Goal: Task Accomplishment & Management: Manage account settings

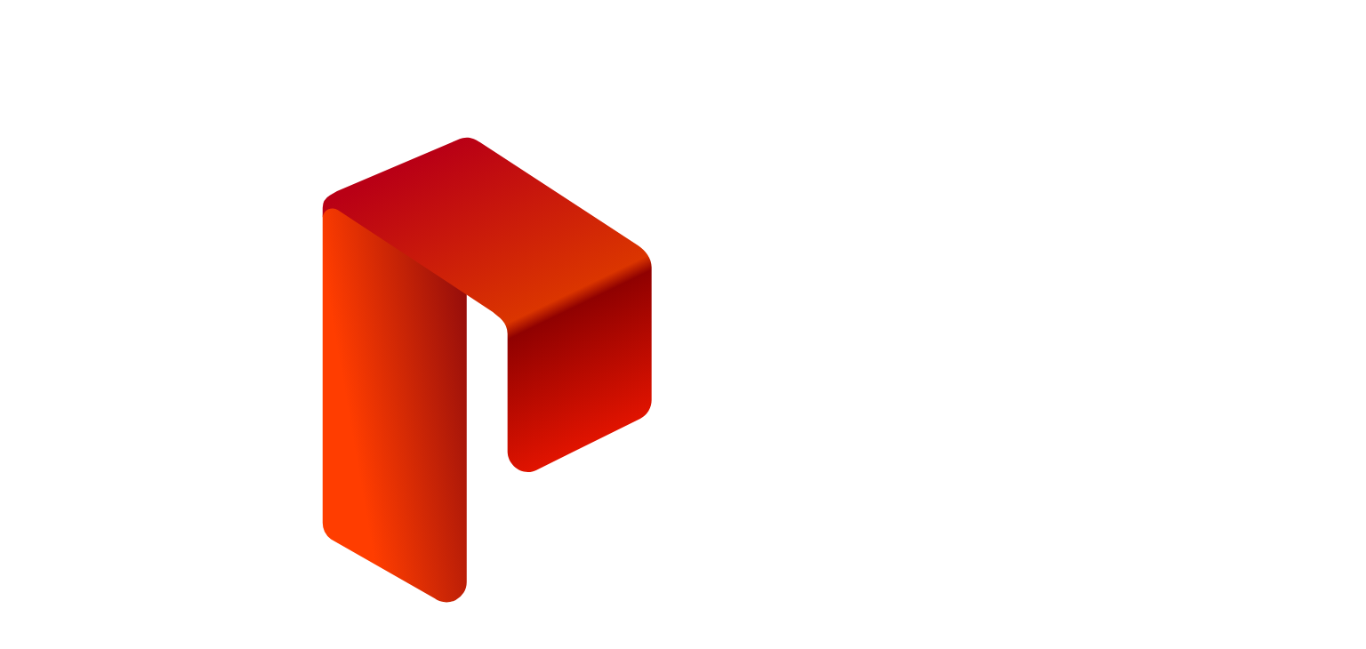
type input "**********"
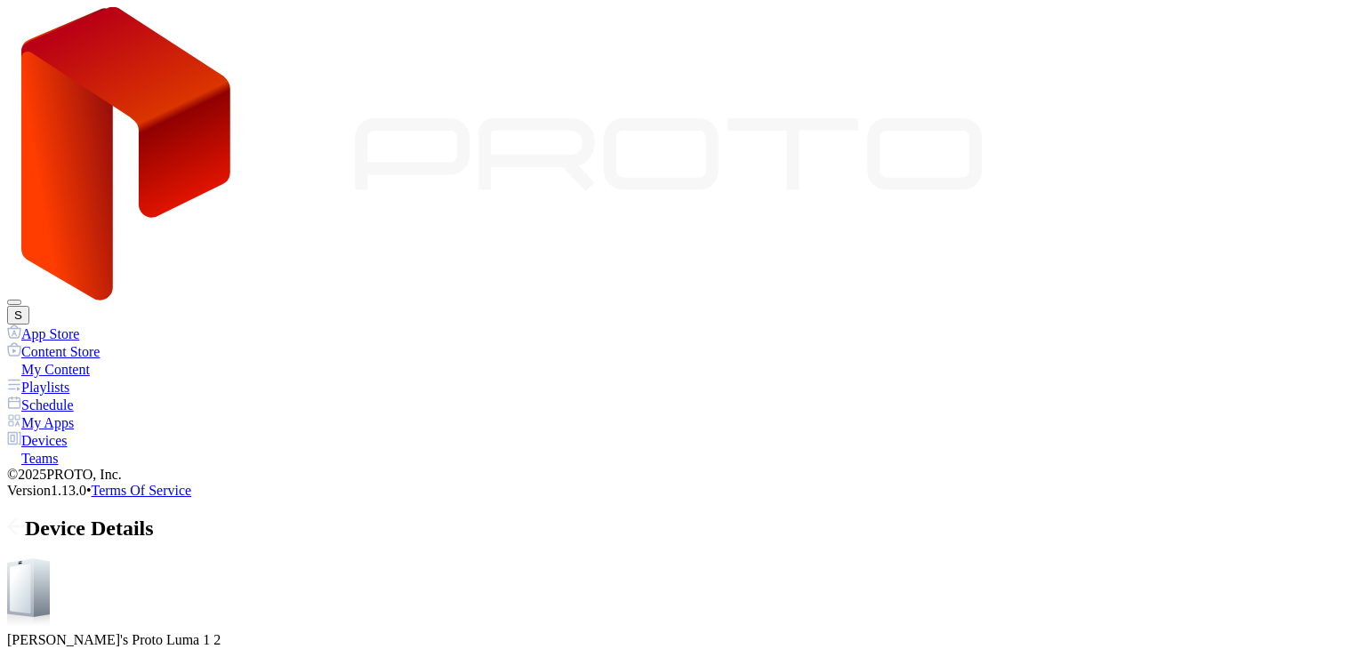
click at [62, 431] on div "Devices" at bounding box center [683, 440] width 1352 height 18
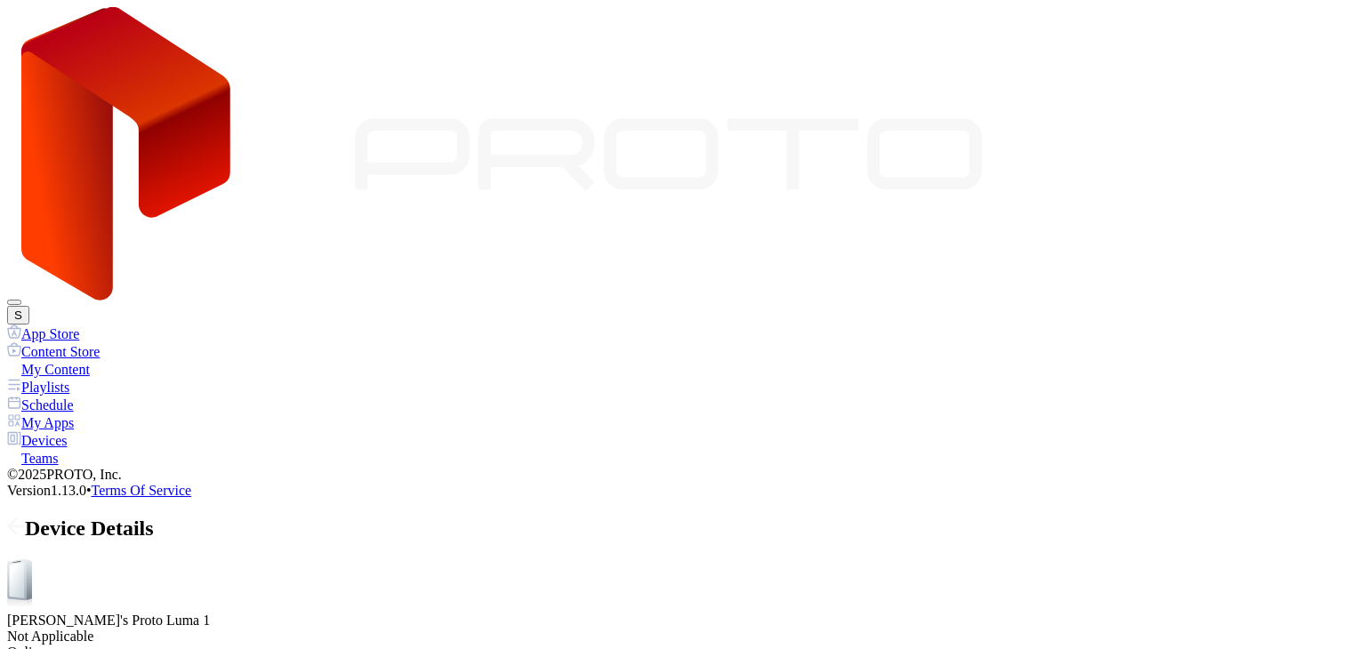
click at [24, 526] on icon at bounding box center [16, 526] width 15 height 0
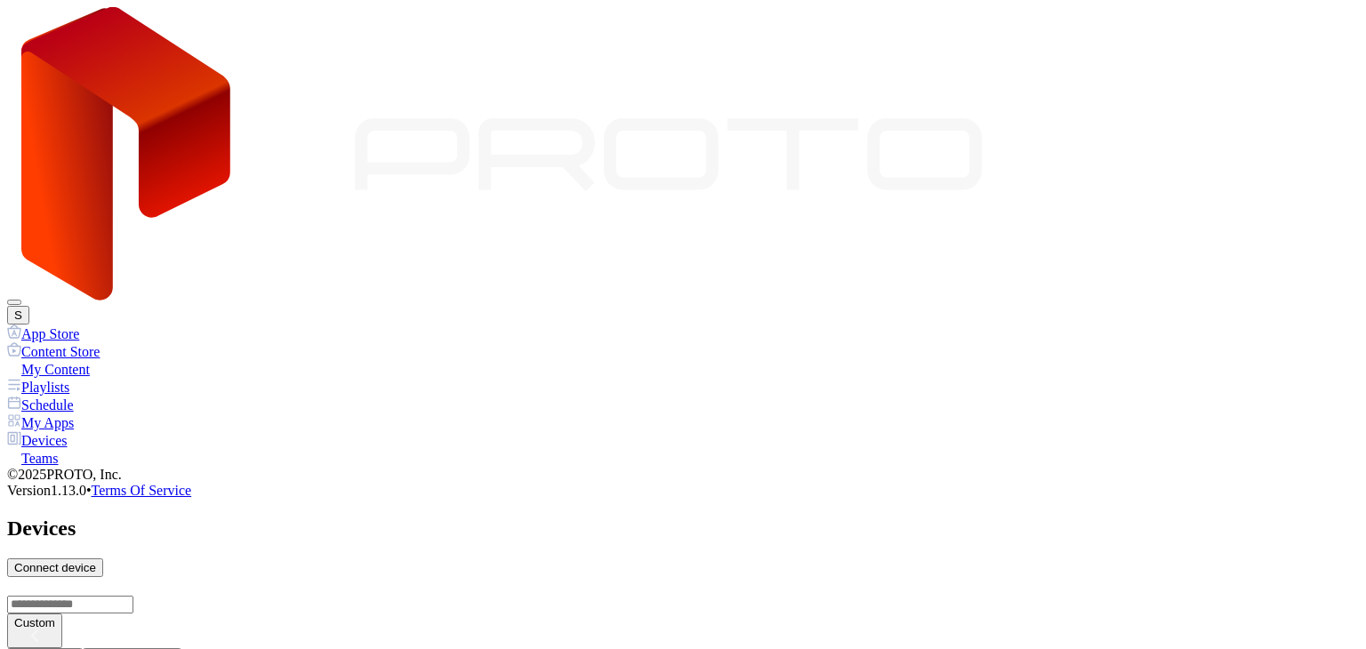
scroll to position [740, 0]
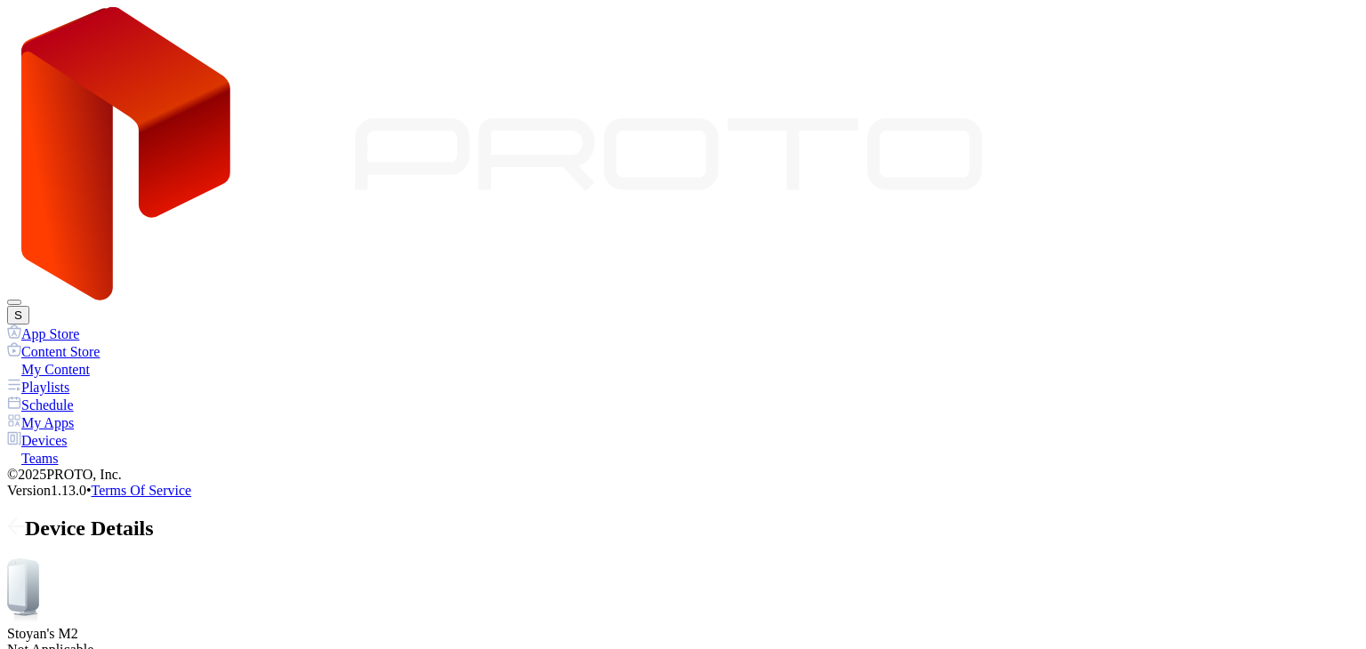
click at [320, 558] on div "Stoyan's M2 Not Applicable" at bounding box center [683, 608] width 1352 height 100
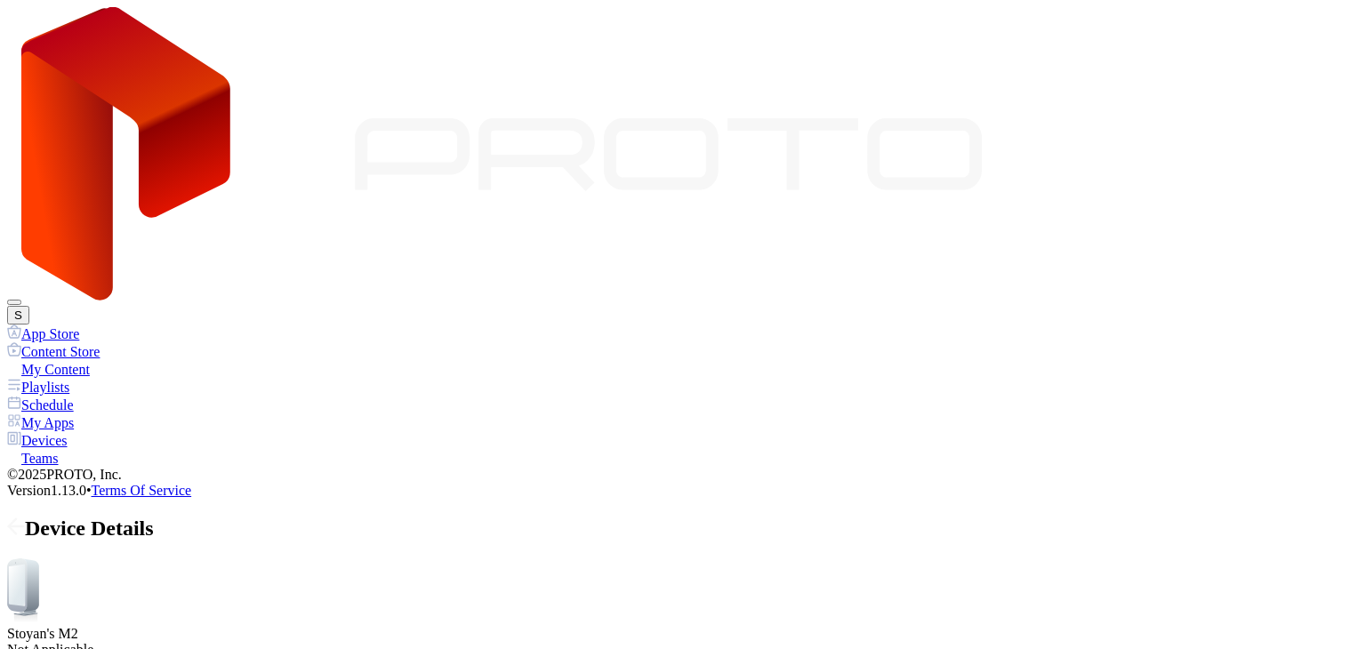
click at [54, 431] on div "Devices" at bounding box center [683, 440] width 1352 height 18
click at [25, 518] on icon at bounding box center [16, 527] width 18 height 18
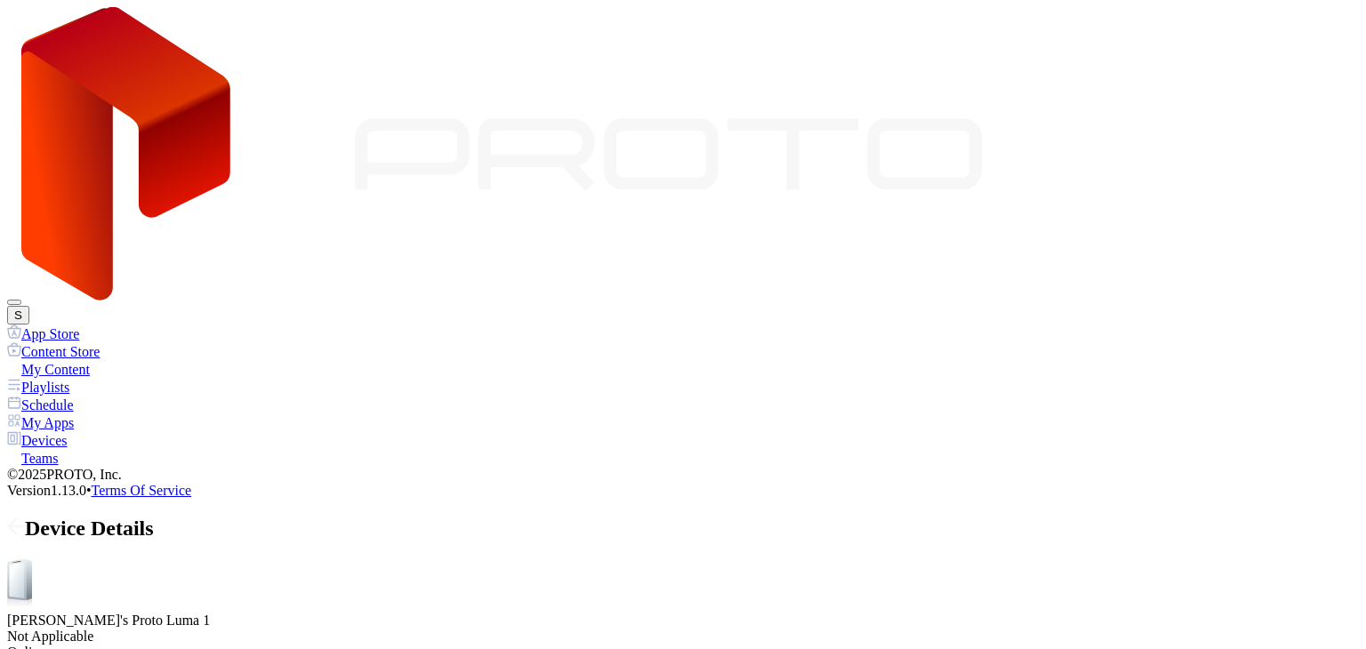
click at [1288, 517] on div "Device Details" at bounding box center [683, 529] width 1352 height 24
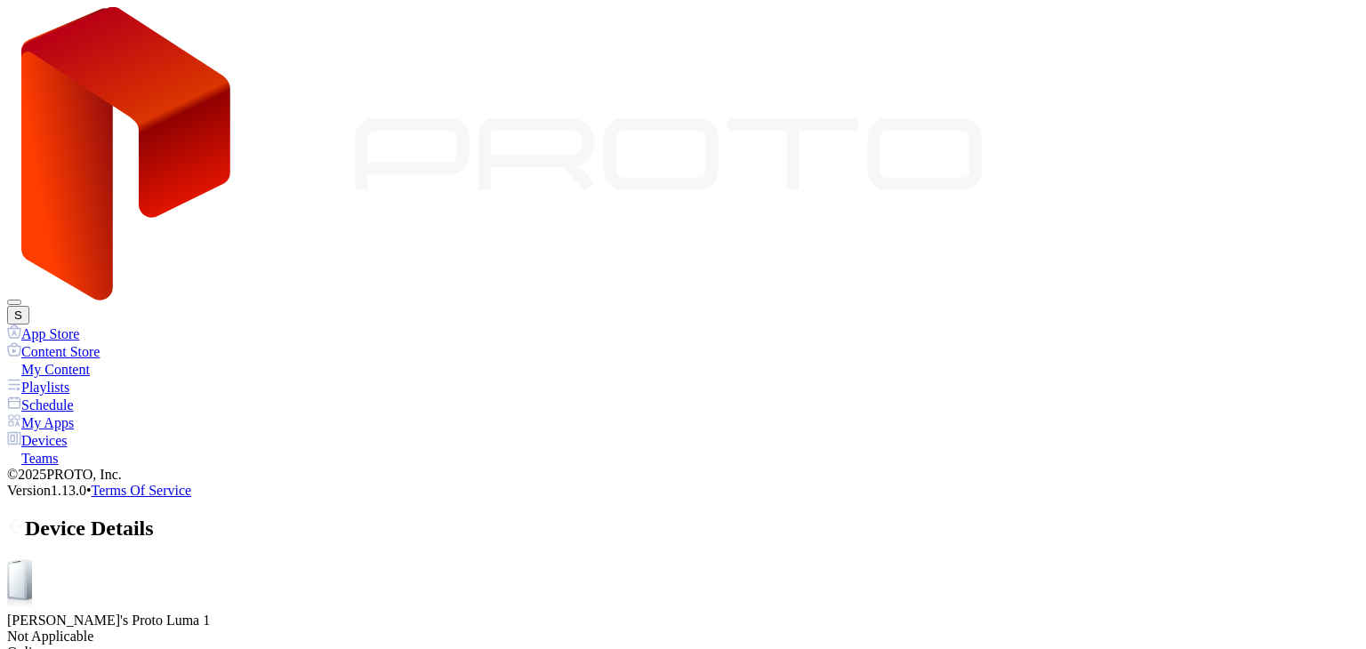
drag, startPoint x: 319, startPoint y: 362, endPoint x: 454, endPoint y: 354, distance: 134.5
click at [71, 360] on div "My Content" at bounding box center [683, 369] width 1352 height 18
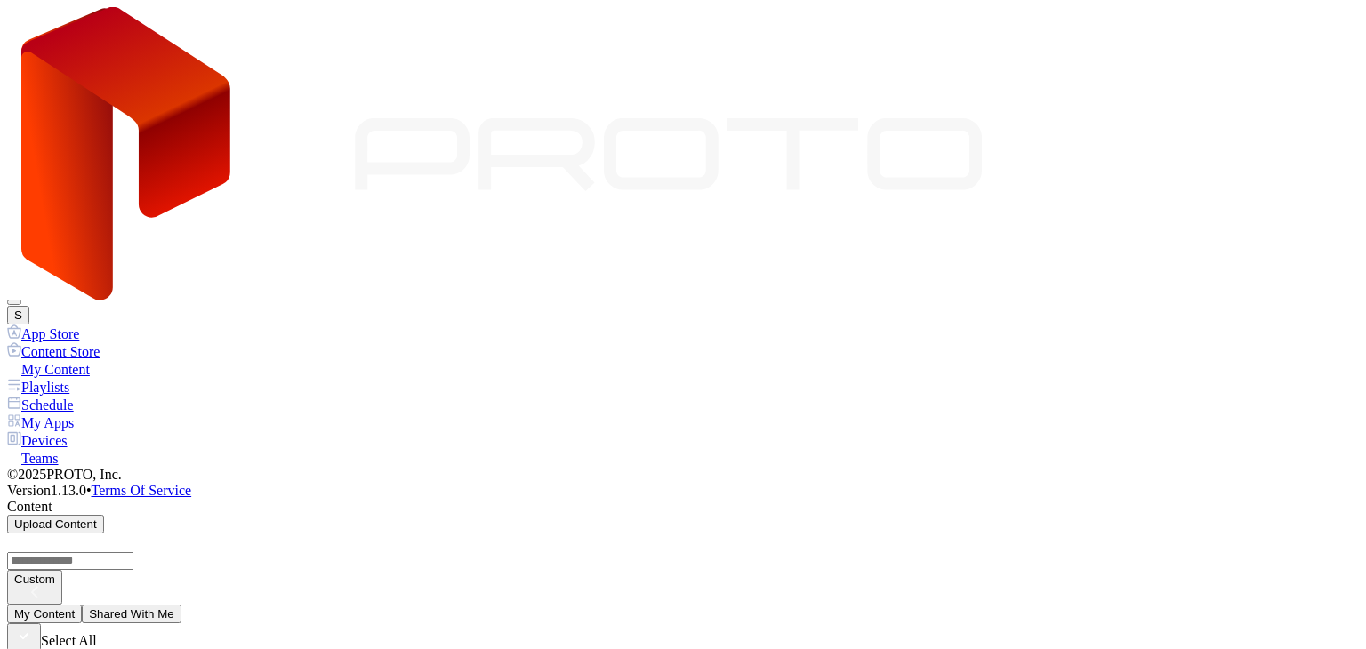
scroll to position [800, 0]
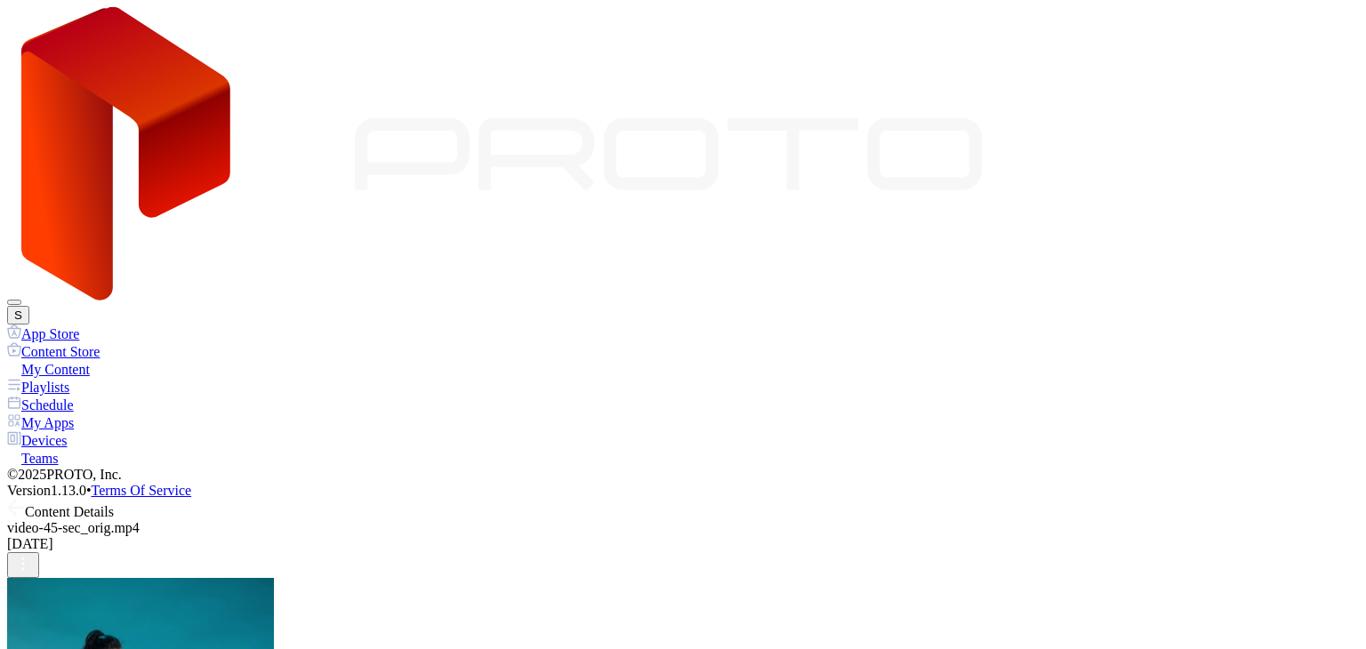
scroll to position [85, 0]
click at [82, 431] on div "Devices" at bounding box center [683, 440] width 1352 height 18
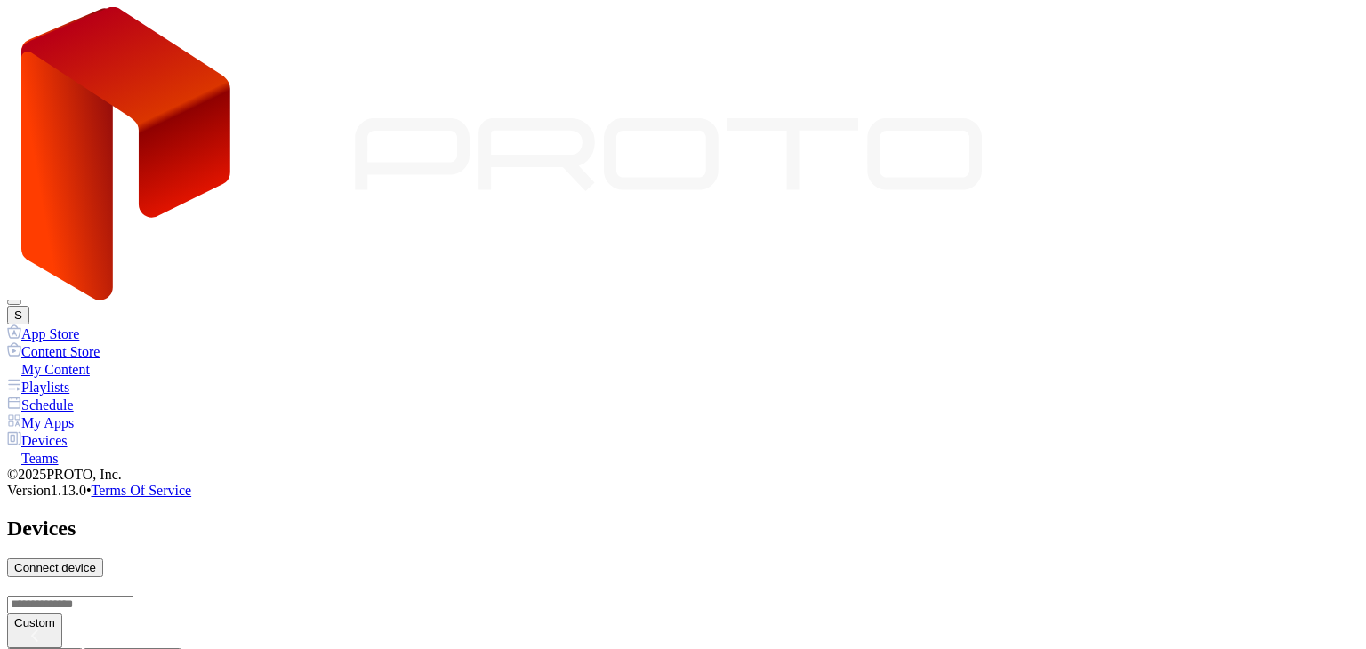
scroll to position [1067, 0]
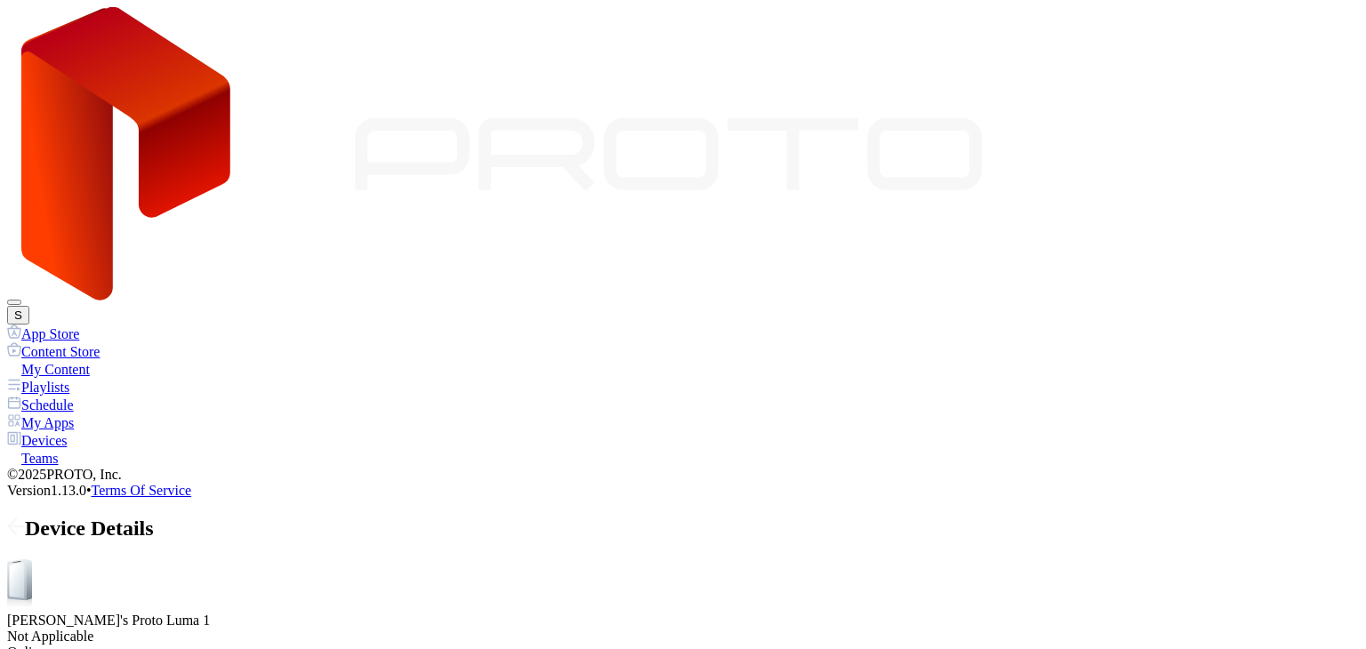
scroll to position [254, 0]
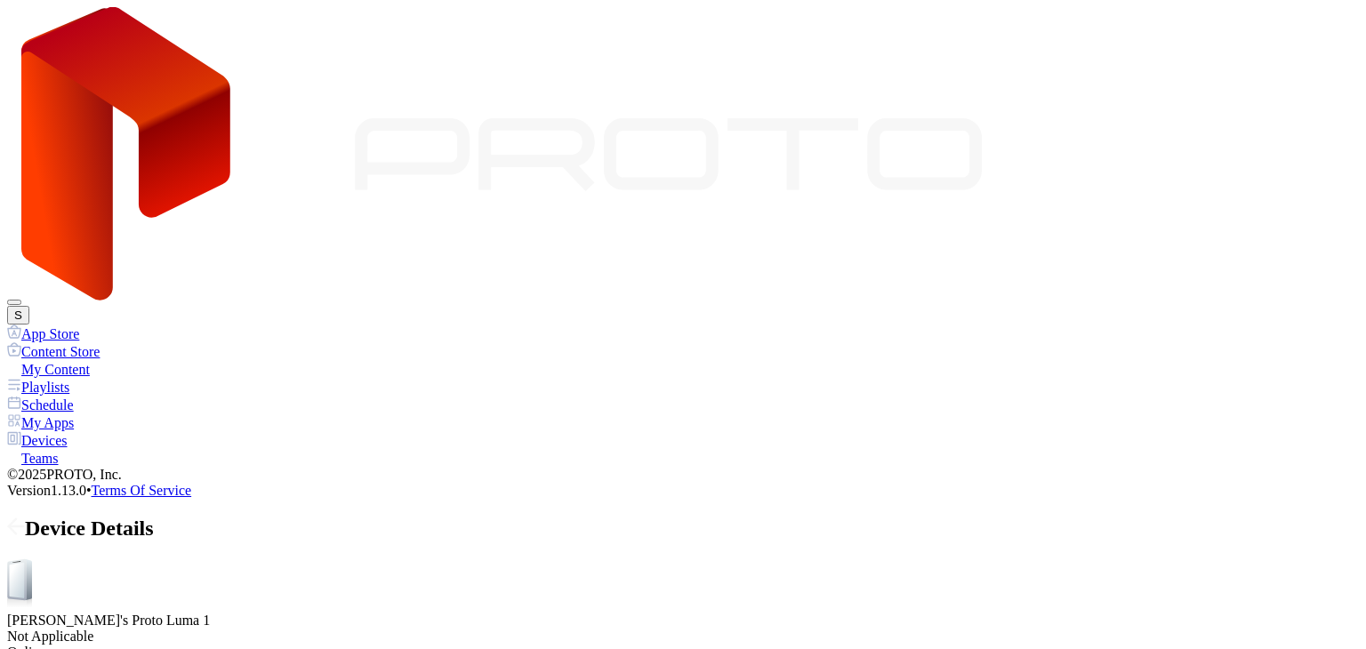
drag, startPoint x: 382, startPoint y: 357, endPoint x: 359, endPoint y: 360, distance: 23.3
drag, startPoint x: 346, startPoint y: 360, endPoint x: 229, endPoint y: 371, distance: 117.0
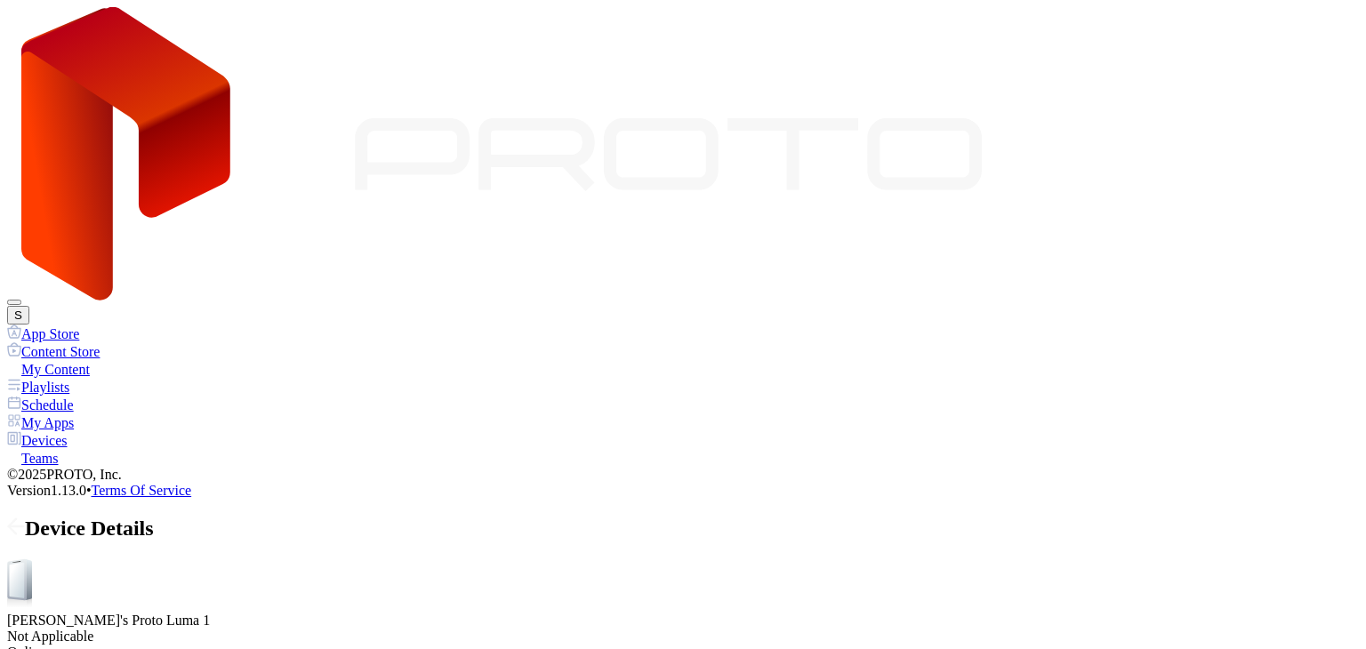
drag, startPoint x: 253, startPoint y: 364, endPoint x: 230, endPoint y: 364, distance: 22.2
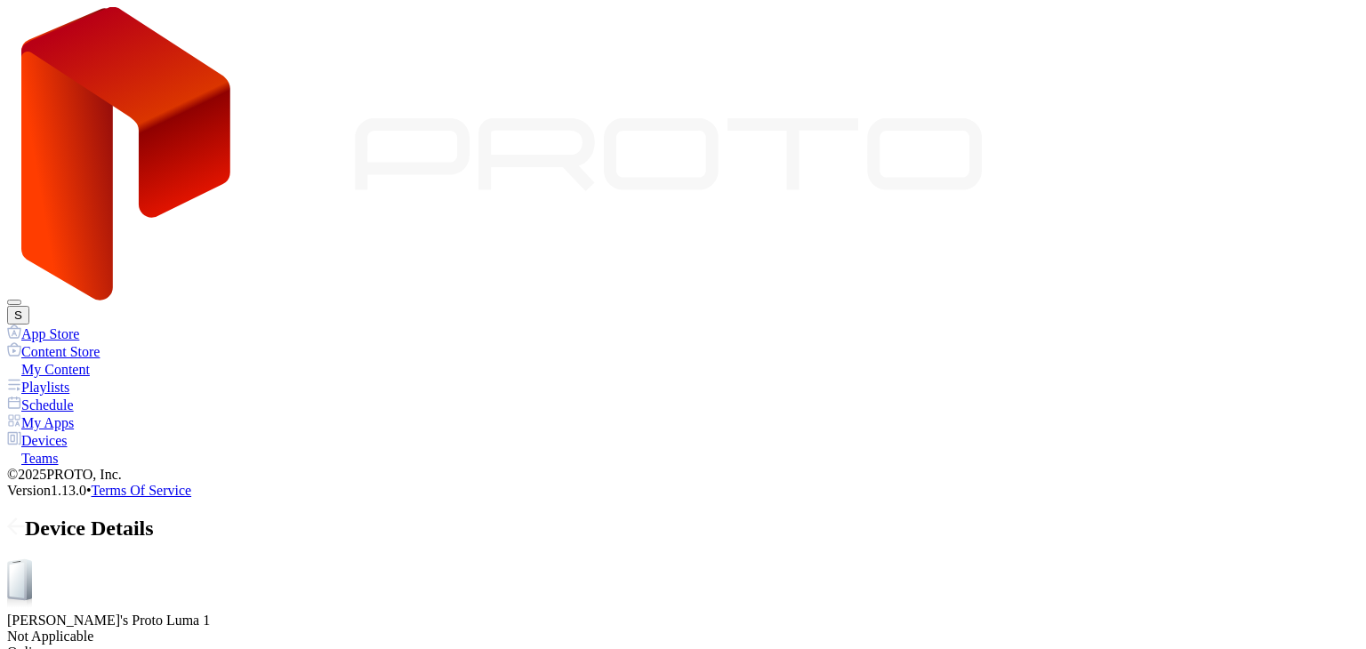
drag, startPoint x: 309, startPoint y: 364, endPoint x: 266, endPoint y: 363, distance: 43.6
drag, startPoint x: 266, startPoint y: 363, endPoint x: 222, endPoint y: 365, distance: 43.6
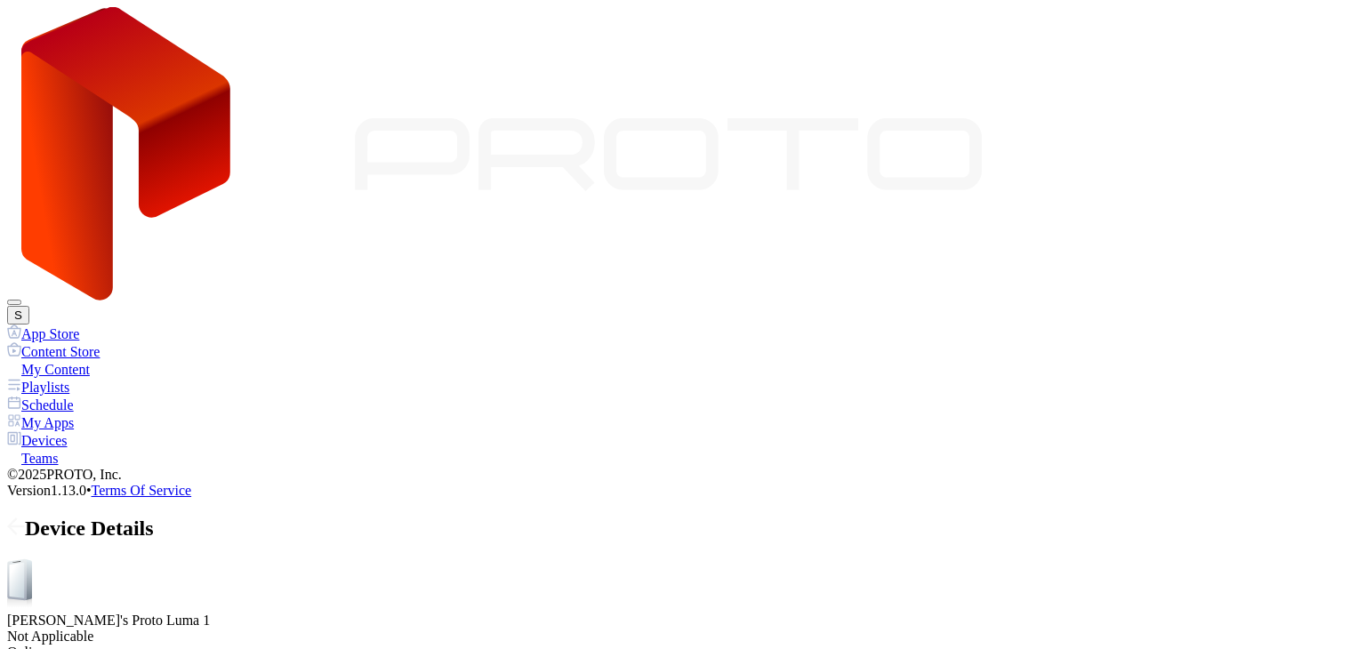
drag, startPoint x: 341, startPoint y: 359, endPoint x: 352, endPoint y: 360, distance: 10.7
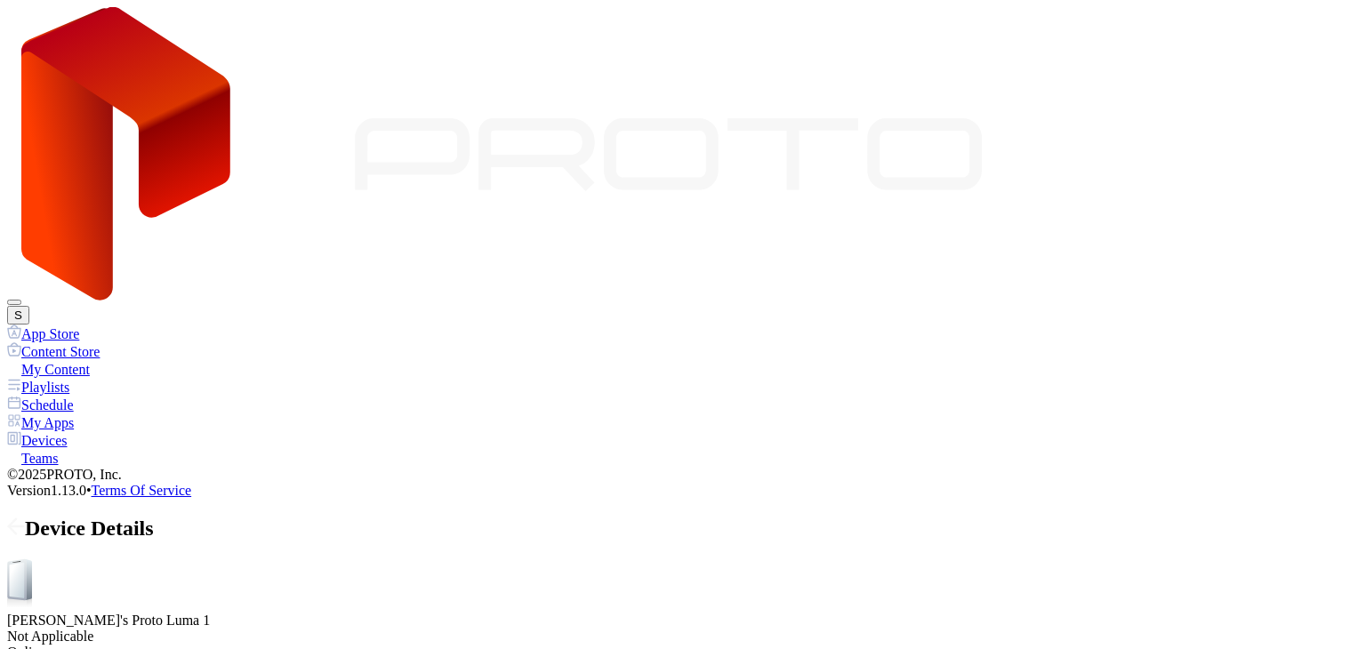
drag, startPoint x: 406, startPoint y: 362, endPoint x: 265, endPoint y: 379, distance: 141.5
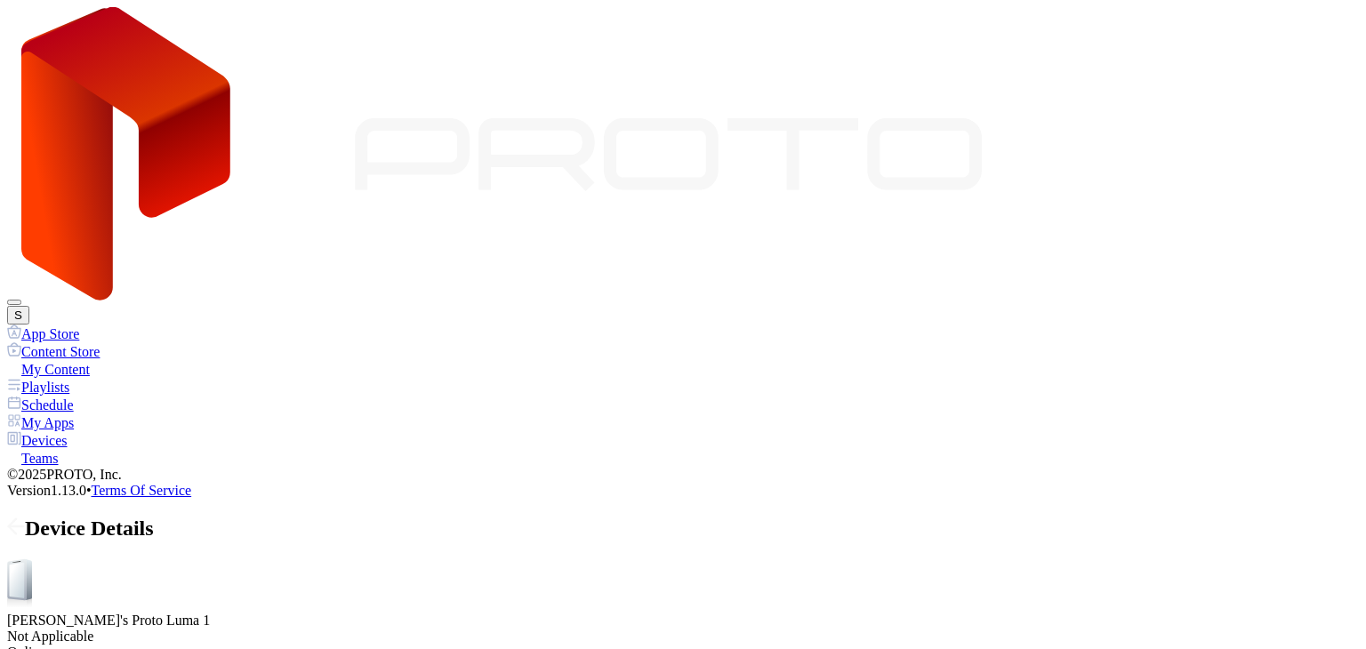
drag, startPoint x: 277, startPoint y: 366, endPoint x: 416, endPoint y: 396, distance: 141.8
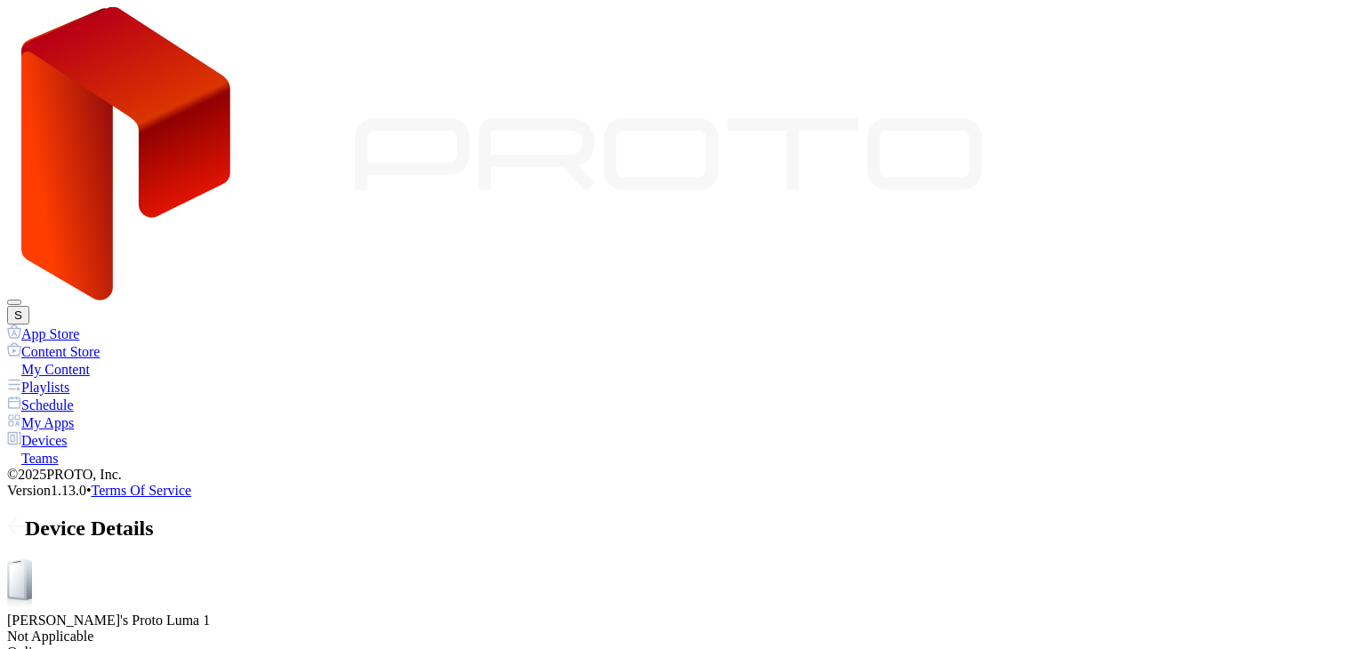
scroll to position [432, 0]
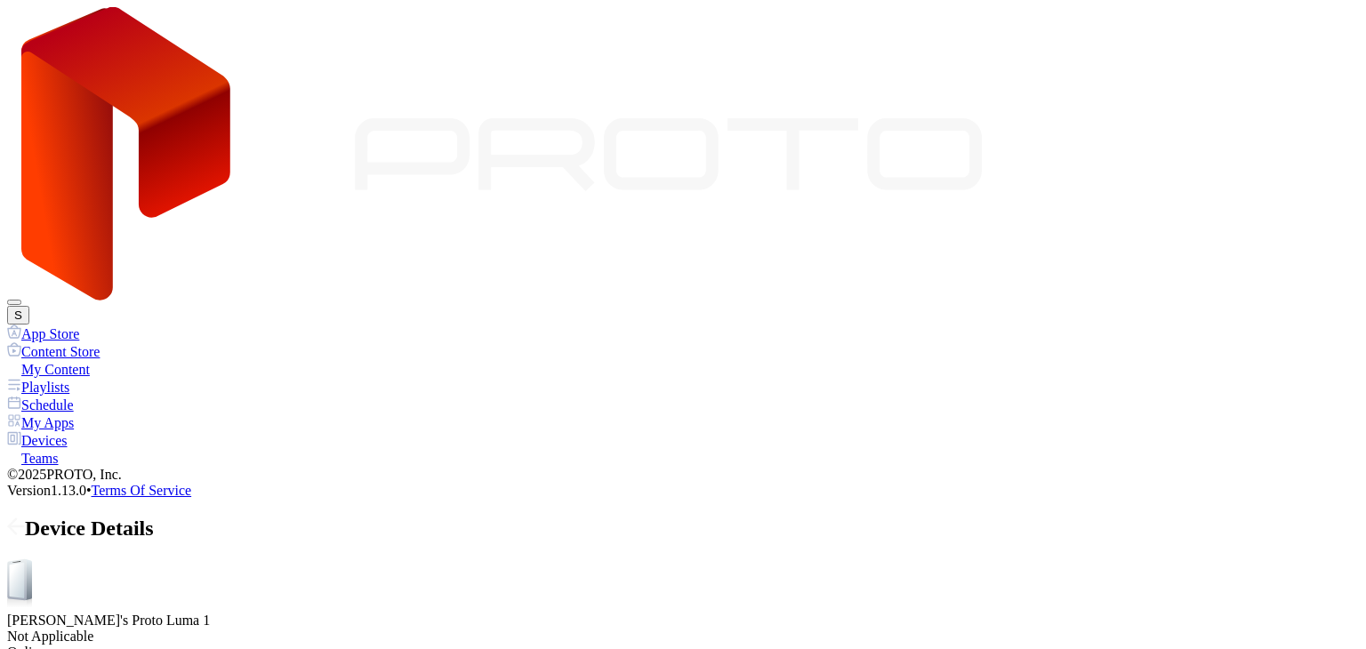
drag, startPoint x: 341, startPoint y: 360, endPoint x: 253, endPoint y: 364, distance: 88.1
drag, startPoint x: 260, startPoint y: 364, endPoint x: 234, endPoint y: 365, distance: 25.8
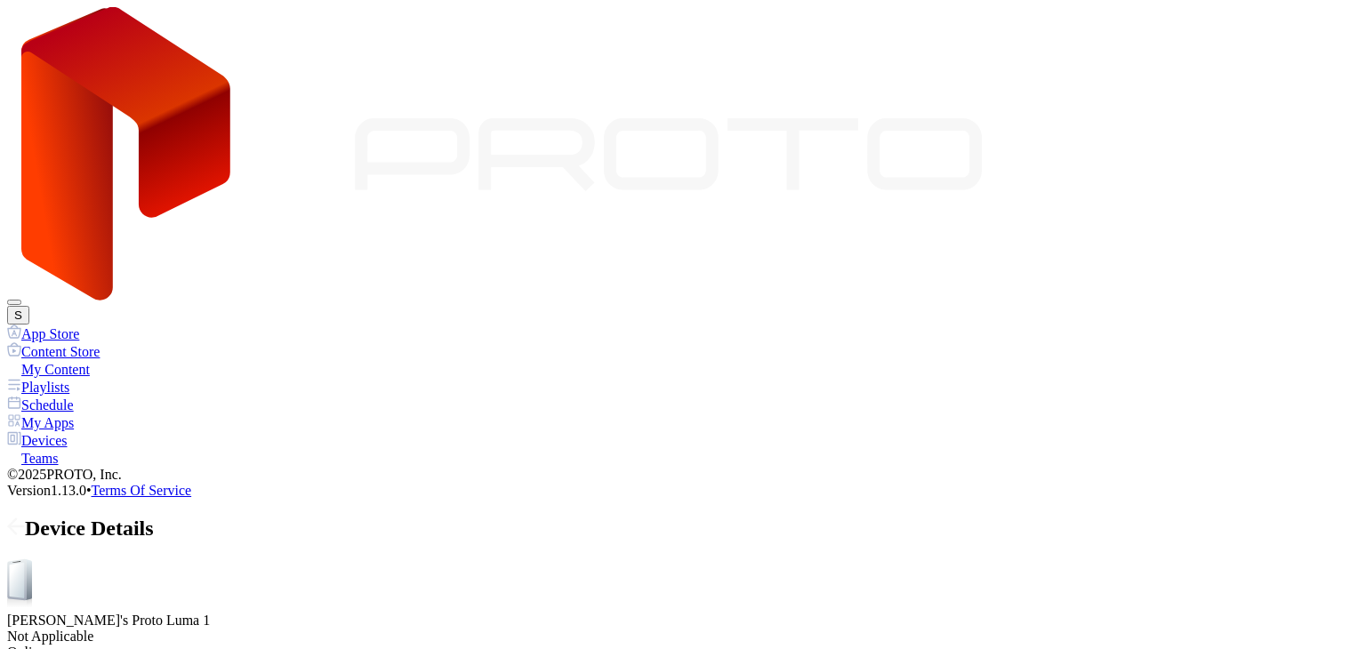
drag, startPoint x: 415, startPoint y: 363, endPoint x: 322, endPoint y: 361, distance: 93.4
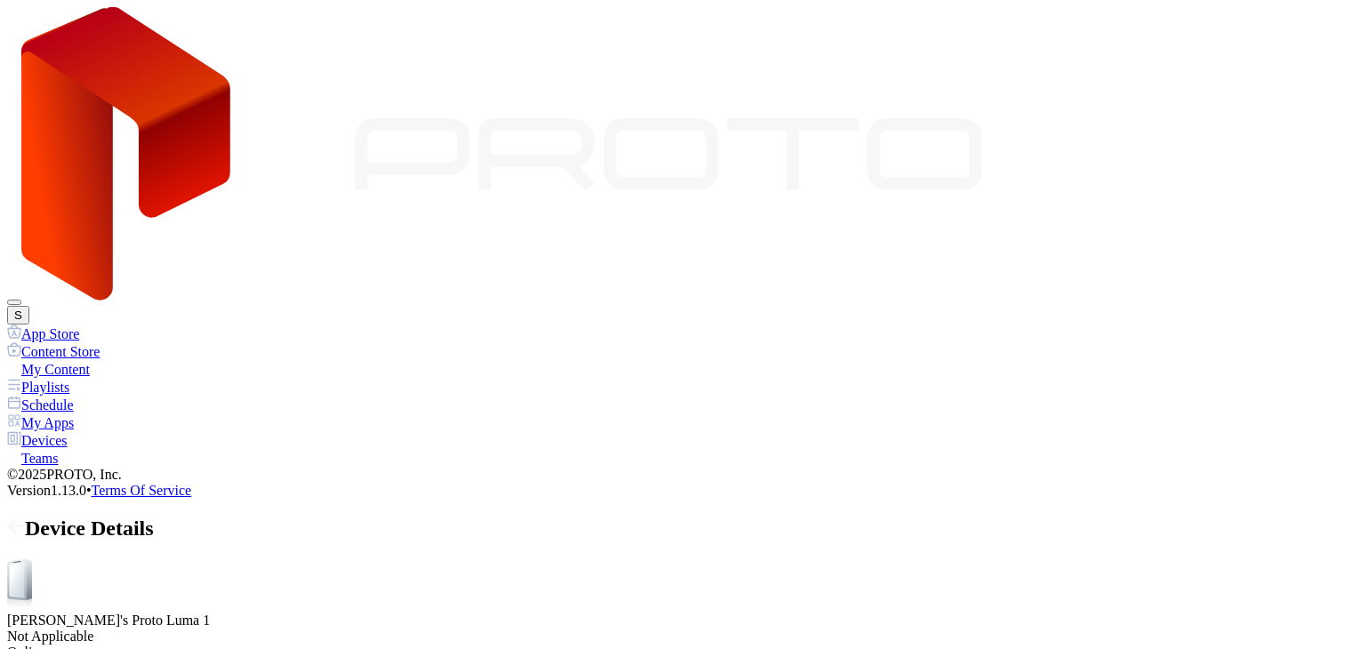
drag, startPoint x: 322, startPoint y: 361, endPoint x: 385, endPoint y: 358, distance: 63.2
drag, startPoint x: 426, startPoint y: 364, endPoint x: 463, endPoint y: 374, distance: 38.8
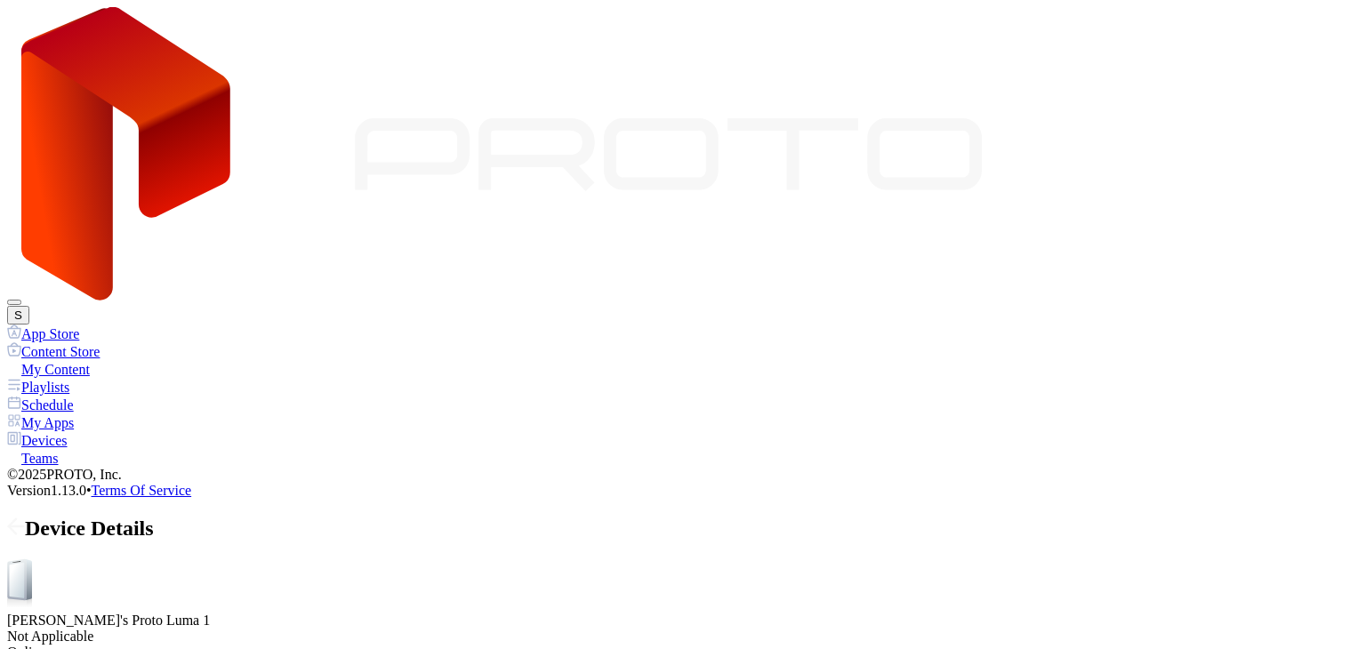
drag, startPoint x: 285, startPoint y: 362, endPoint x: 237, endPoint y: 365, distance: 48.1
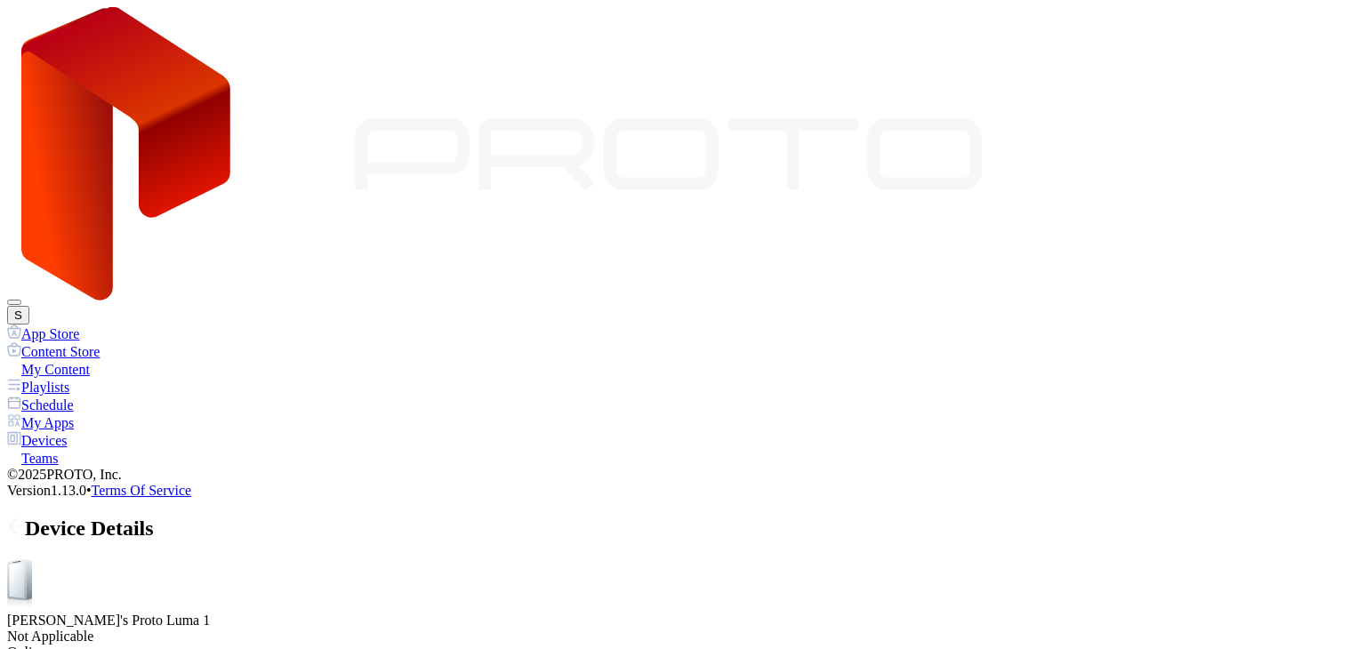
drag, startPoint x: 261, startPoint y: 363, endPoint x: 317, endPoint y: 358, distance: 55.3
drag, startPoint x: 334, startPoint y: 360, endPoint x: 363, endPoint y: 365, distance: 28.8
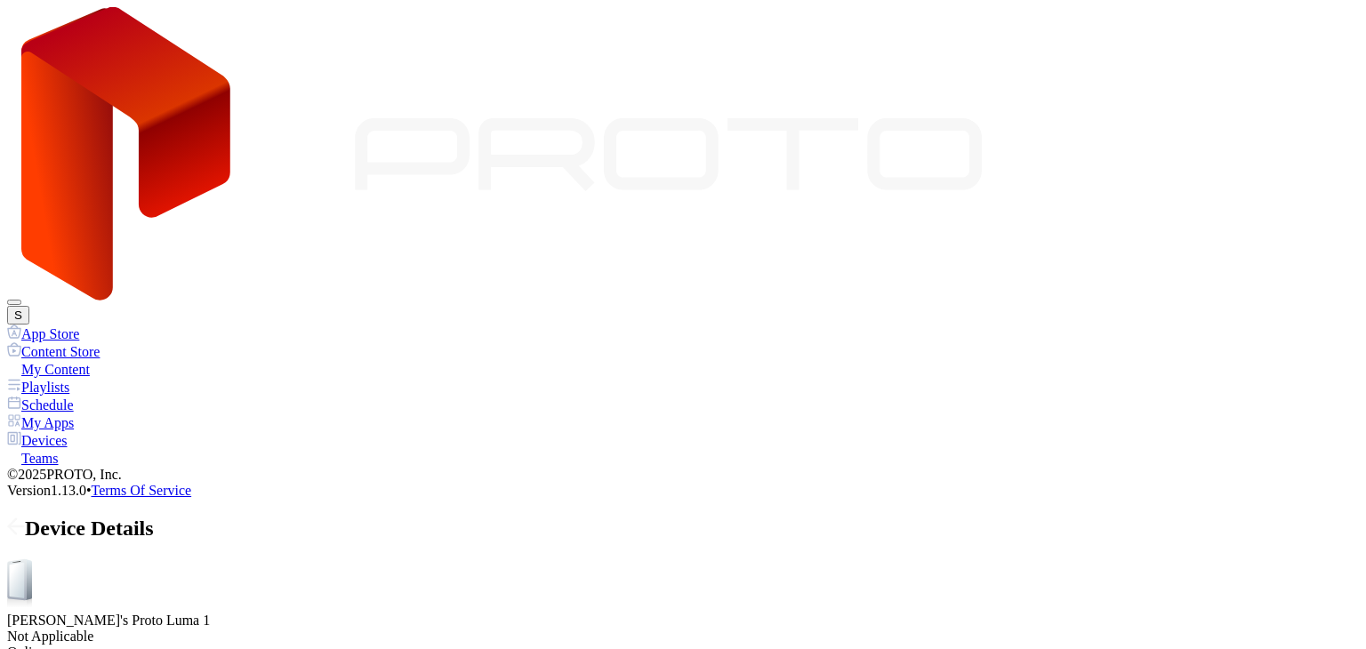
drag, startPoint x: 382, startPoint y: 361, endPoint x: 480, endPoint y: 374, distance: 98.7
drag, startPoint x: 437, startPoint y: 360, endPoint x: 384, endPoint y: 365, distance: 52.7
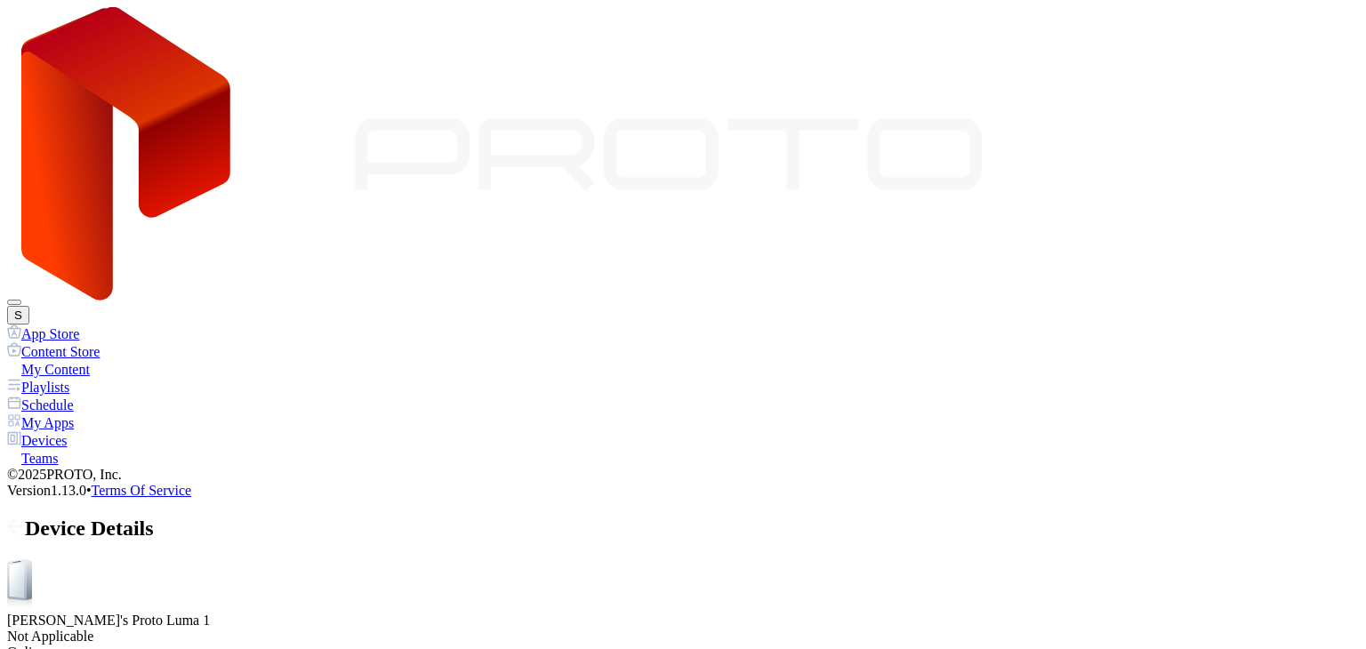
drag, startPoint x: 384, startPoint y: 365, endPoint x: 352, endPoint y: 370, distance: 32.5
drag, startPoint x: 351, startPoint y: 364, endPoint x: 317, endPoint y: 369, distance: 34.2
drag, startPoint x: 317, startPoint y: 364, endPoint x: 286, endPoint y: 366, distance: 30.4
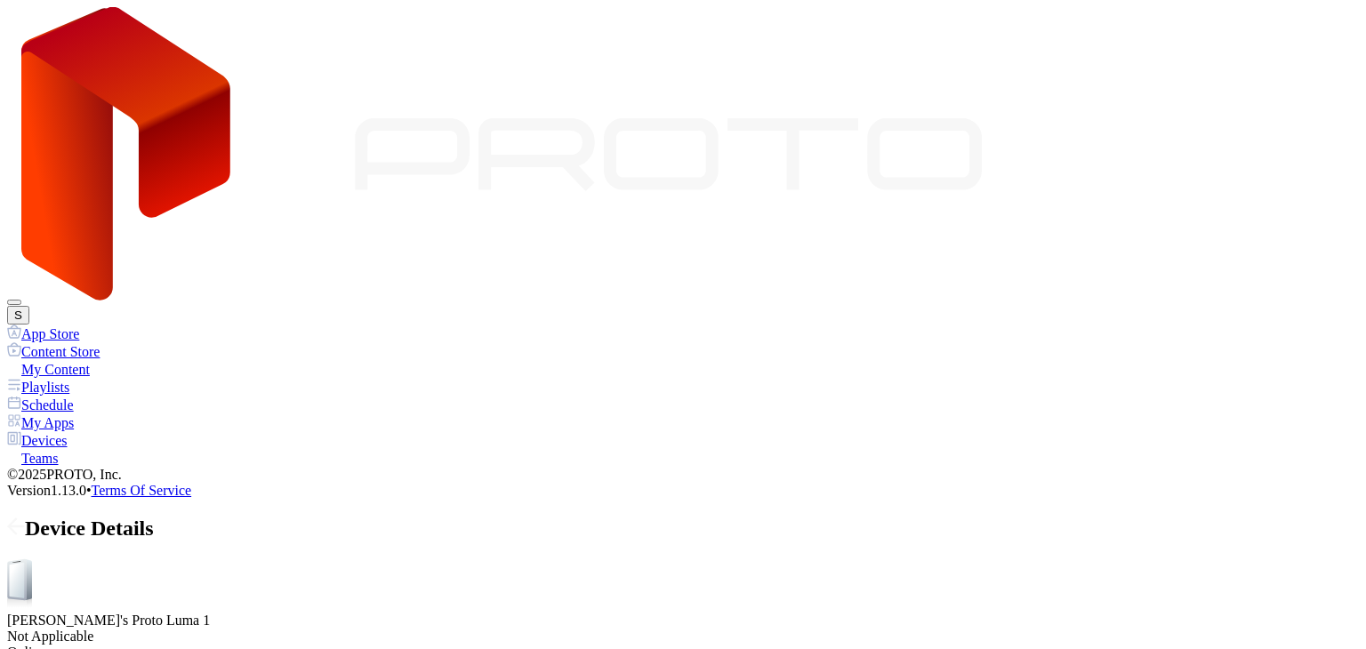
drag, startPoint x: 286, startPoint y: 366, endPoint x: 262, endPoint y: 367, distance: 24.0
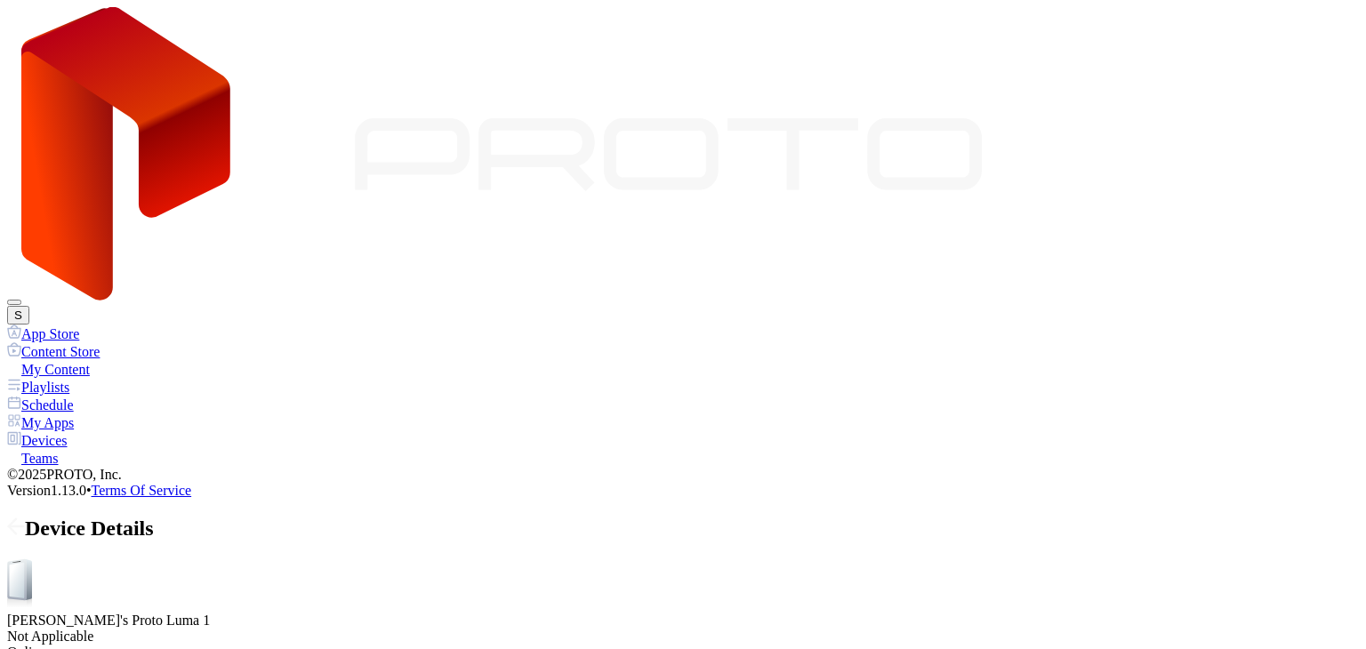
drag, startPoint x: 440, startPoint y: 358, endPoint x: 214, endPoint y: 354, distance: 225.9
drag, startPoint x: 251, startPoint y: 365, endPoint x: 285, endPoint y: 364, distance: 33.8
drag, startPoint x: 285, startPoint y: 364, endPoint x: 341, endPoint y: 373, distance: 57.6
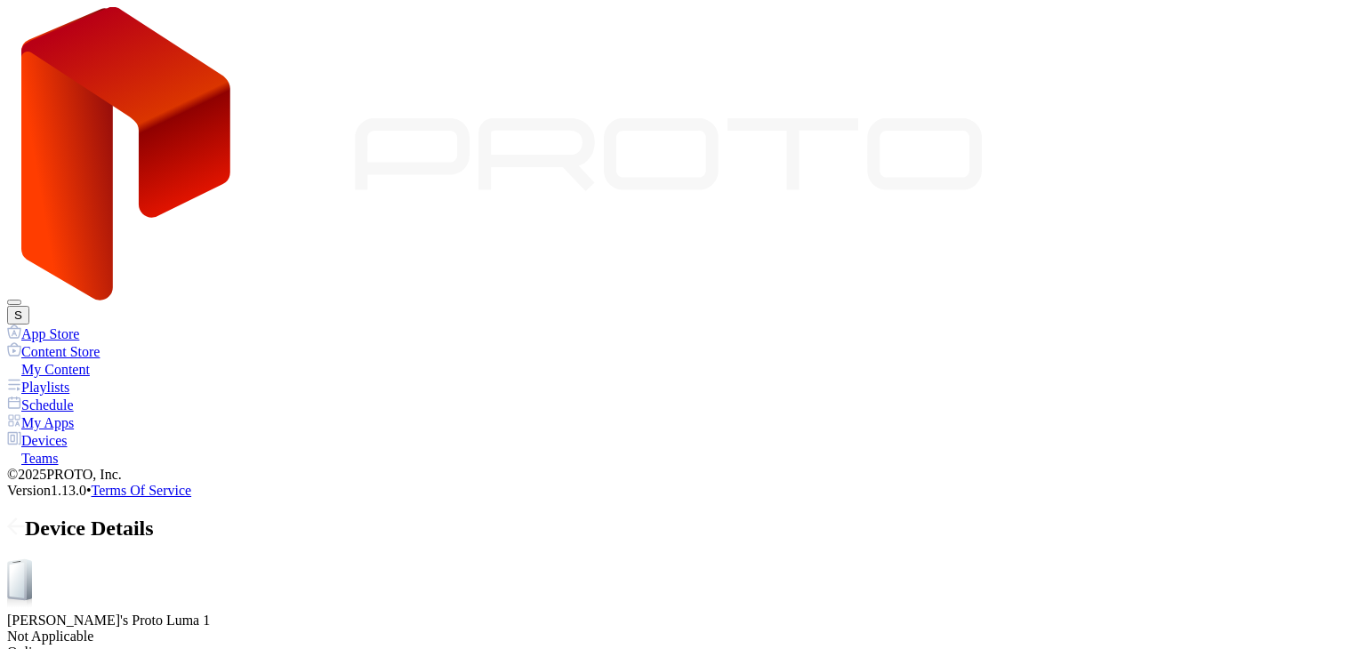
drag, startPoint x: 341, startPoint y: 363, endPoint x: 398, endPoint y: 361, distance: 56.9
drag, startPoint x: 398, startPoint y: 361, endPoint x: 430, endPoint y: 366, distance: 32.5
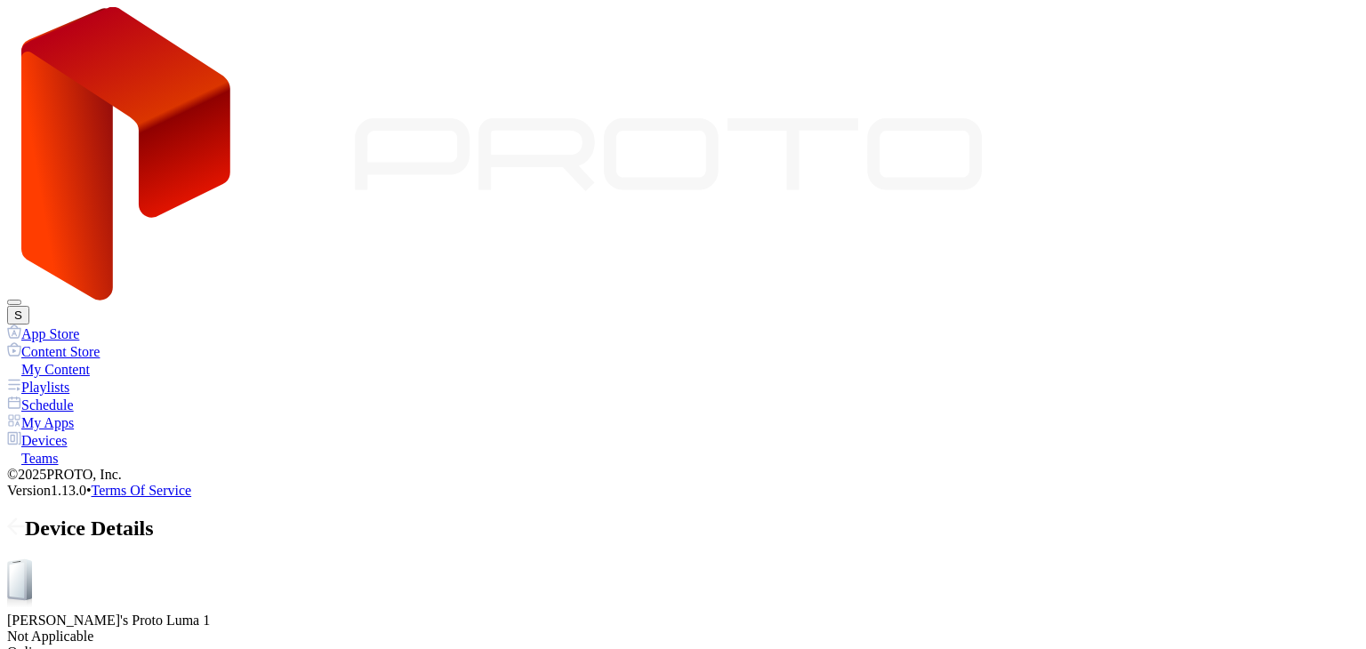
drag, startPoint x: 430, startPoint y: 366, endPoint x: 457, endPoint y: 368, distance: 26.7
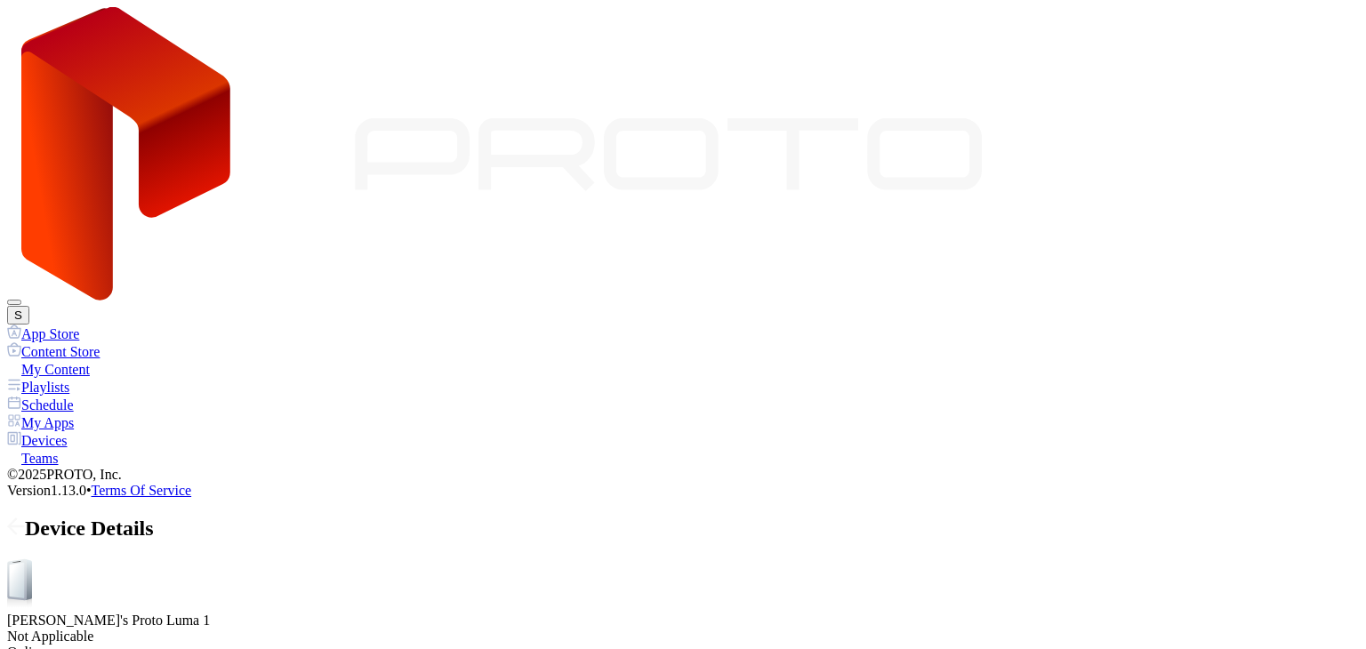
drag, startPoint x: 273, startPoint y: 360, endPoint x: 411, endPoint y: 365, distance: 137.9
drag, startPoint x: 436, startPoint y: 363, endPoint x: 384, endPoint y: 366, distance: 51.7
drag, startPoint x: 384, startPoint y: 366, endPoint x: 343, endPoint y: 371, distance: 41.1
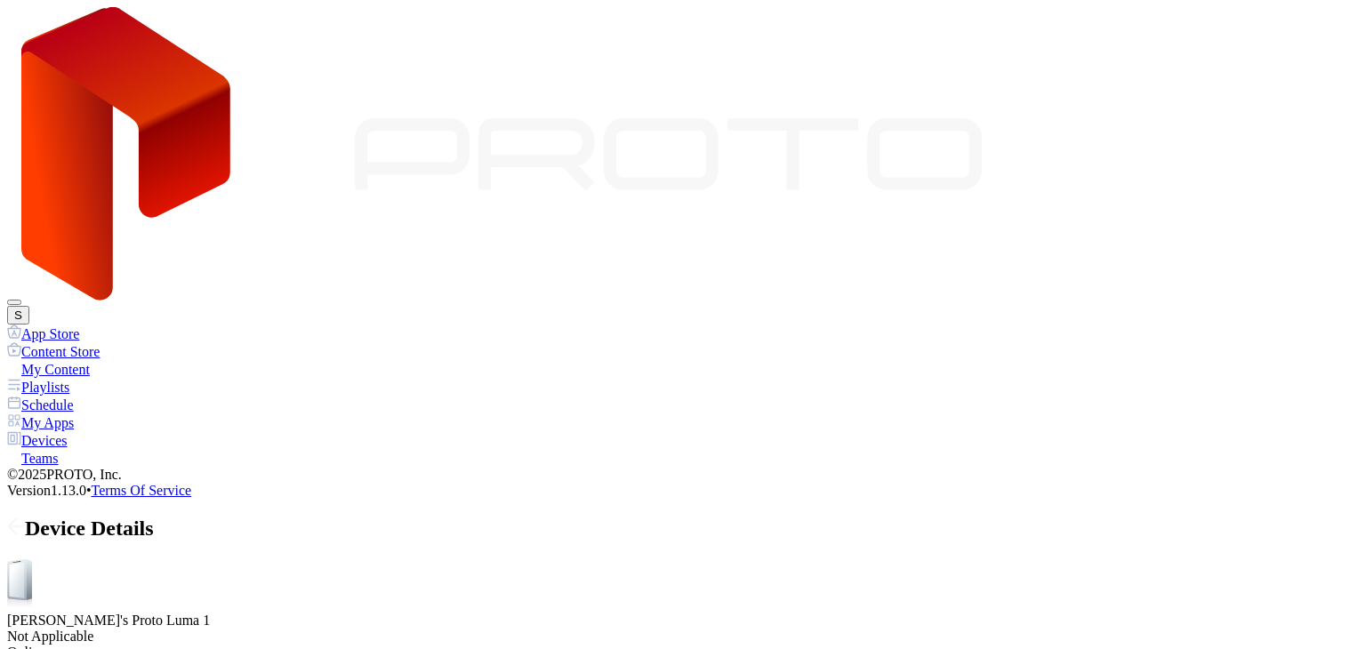
drag, startPoint x: 347, startPoint y: 364, endPoint x: 285, endPoint y: 367, distance: 62.4
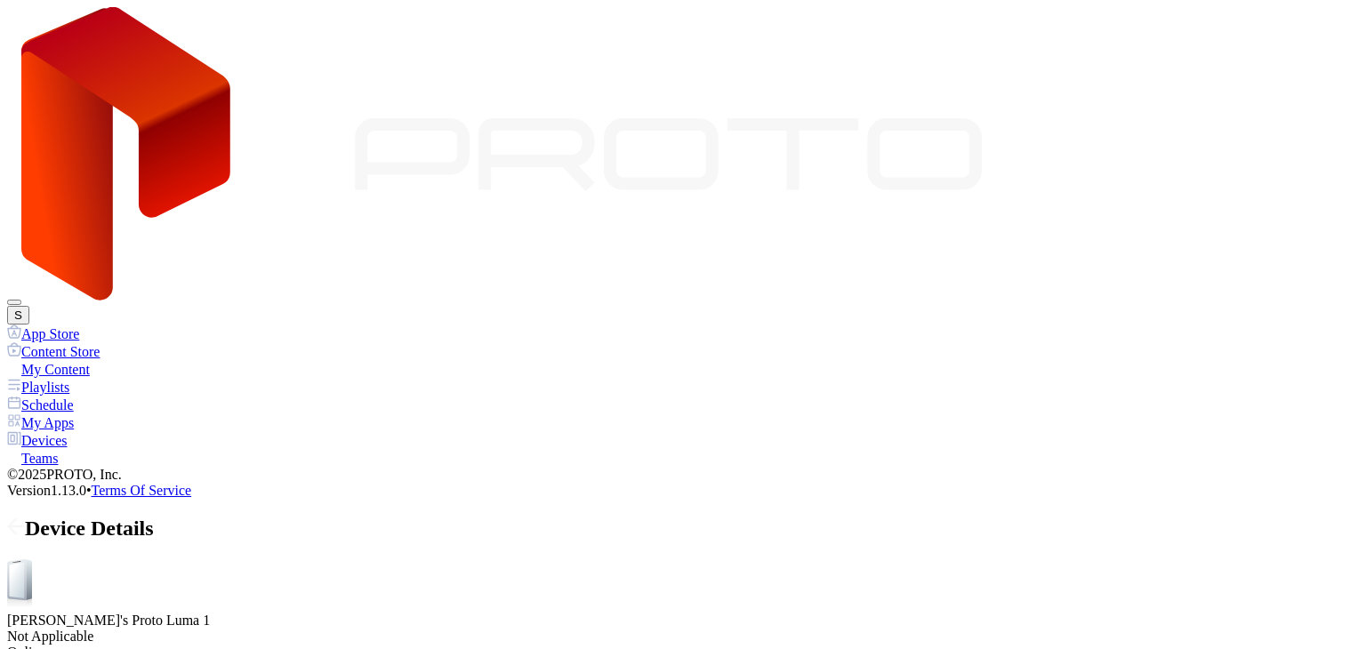
drag, startPoint x: 273, startPoint y: 361, endPoint x: 237, endPoint y: 366, distance: 36.8
drag, startPoint x: 254, startPoint y: 362, endPoint x: 280, endPoint y: 362, distance: 25.8
drag, startPoint x: 438, startPoint y: 363, endPoint x: 269, endPoint y: 364, distance: 169.9
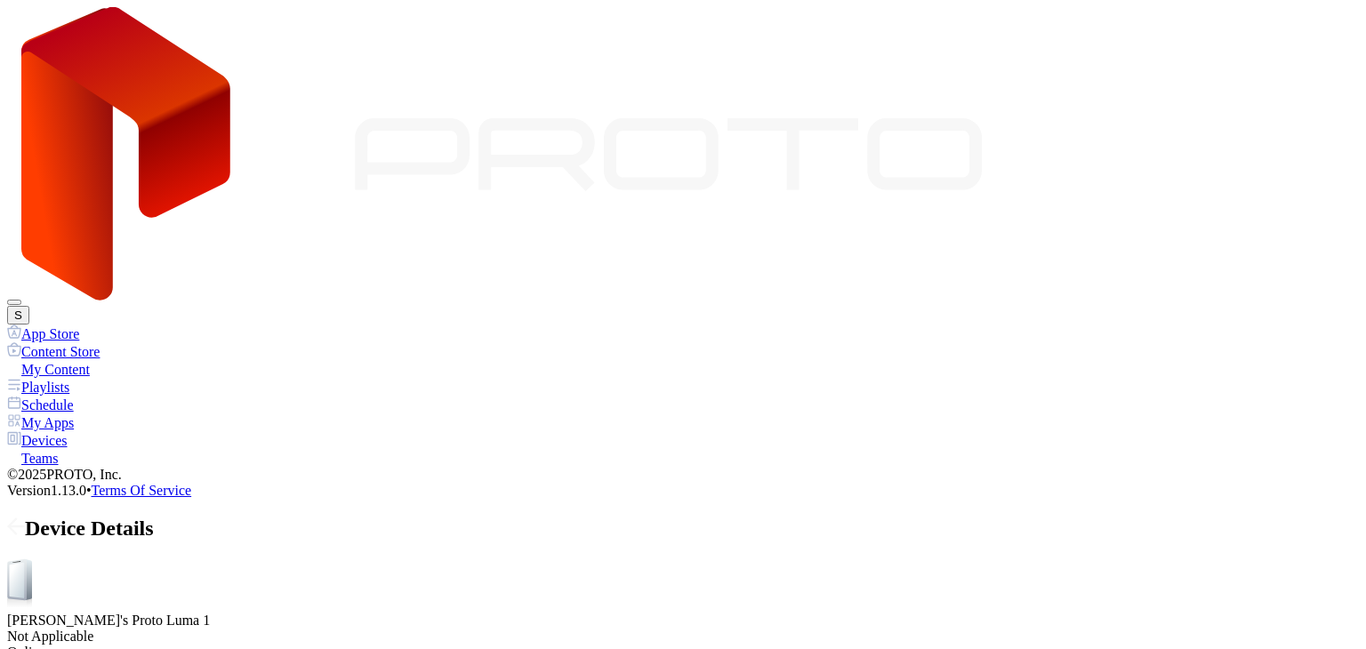
drag, startPoint x: 436, startPoint y: 365, endPoint x: 243, endPoint y: 364, distance: 193.0
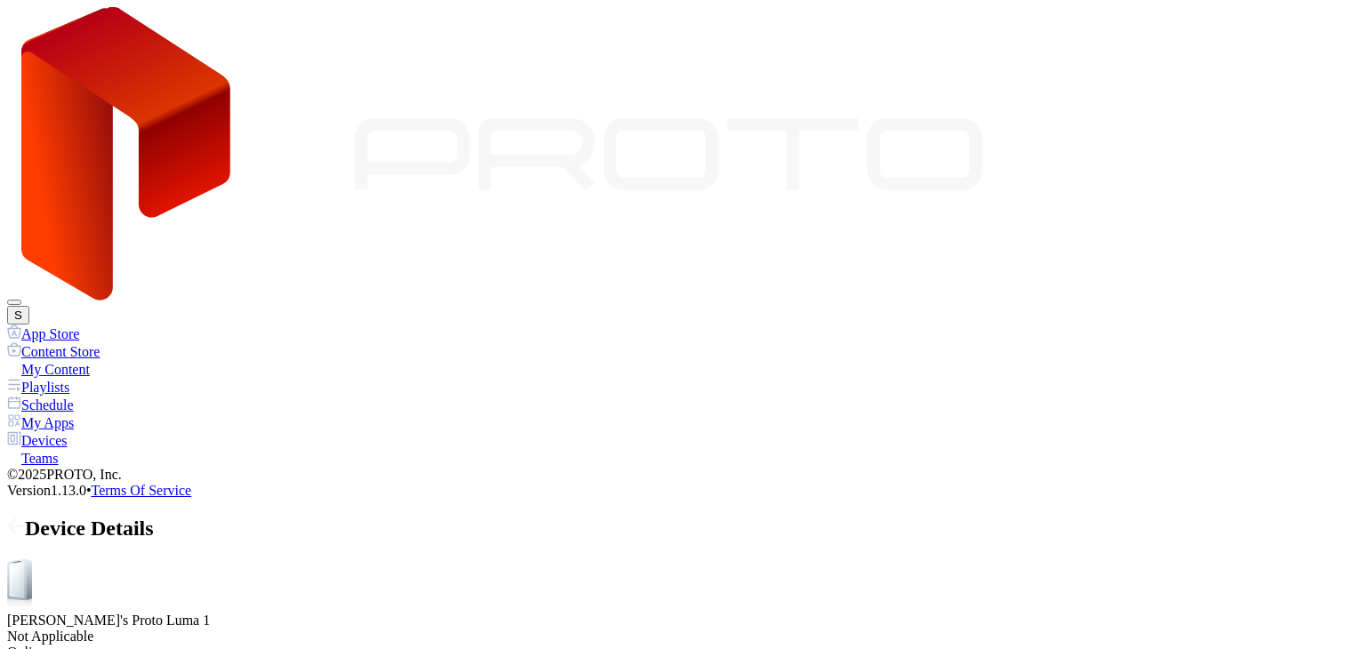
drag, startPoint x: 420, startPoint y: 362, endPoint x: 491, endPoint y: 362, distance: 71.1
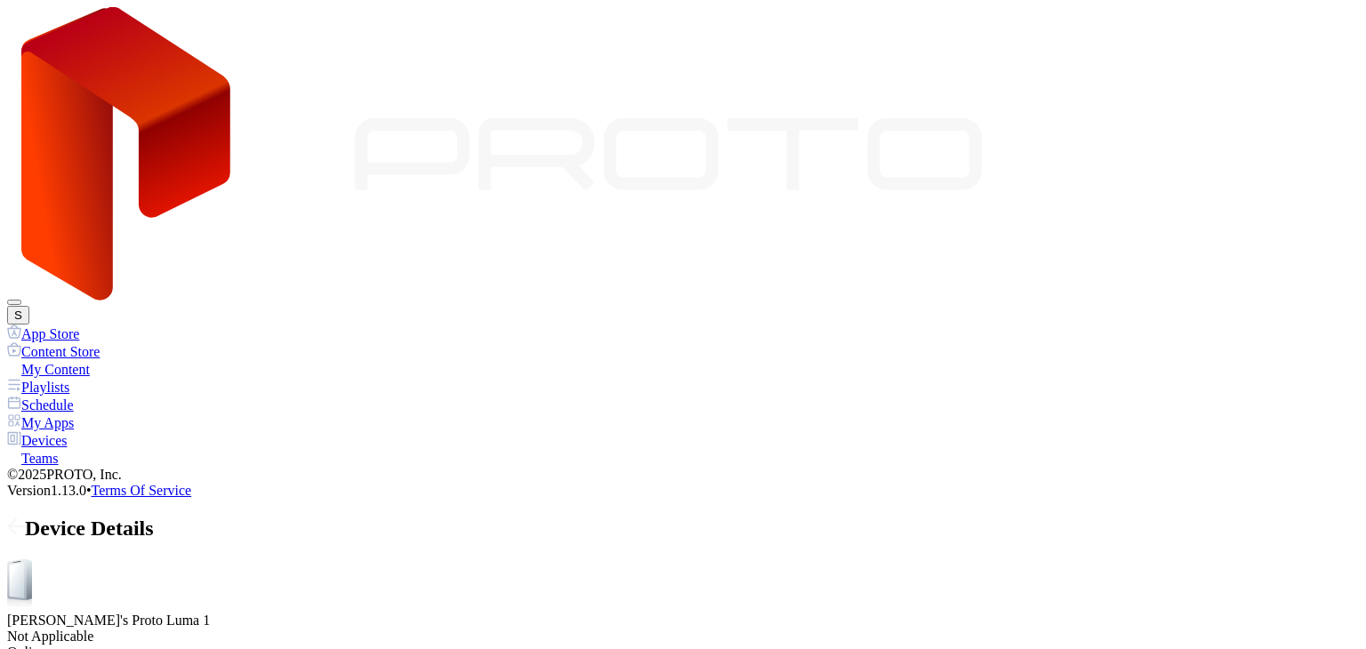
drag, startPoint x: 256, startPoint y: 363, endPoint x: 332, endPoint y: 377, distance: 76.9
drag, startPoint x: 438, startPoint y: 364, endPoint x: 361, endPoint y: 372, distance: 77.8
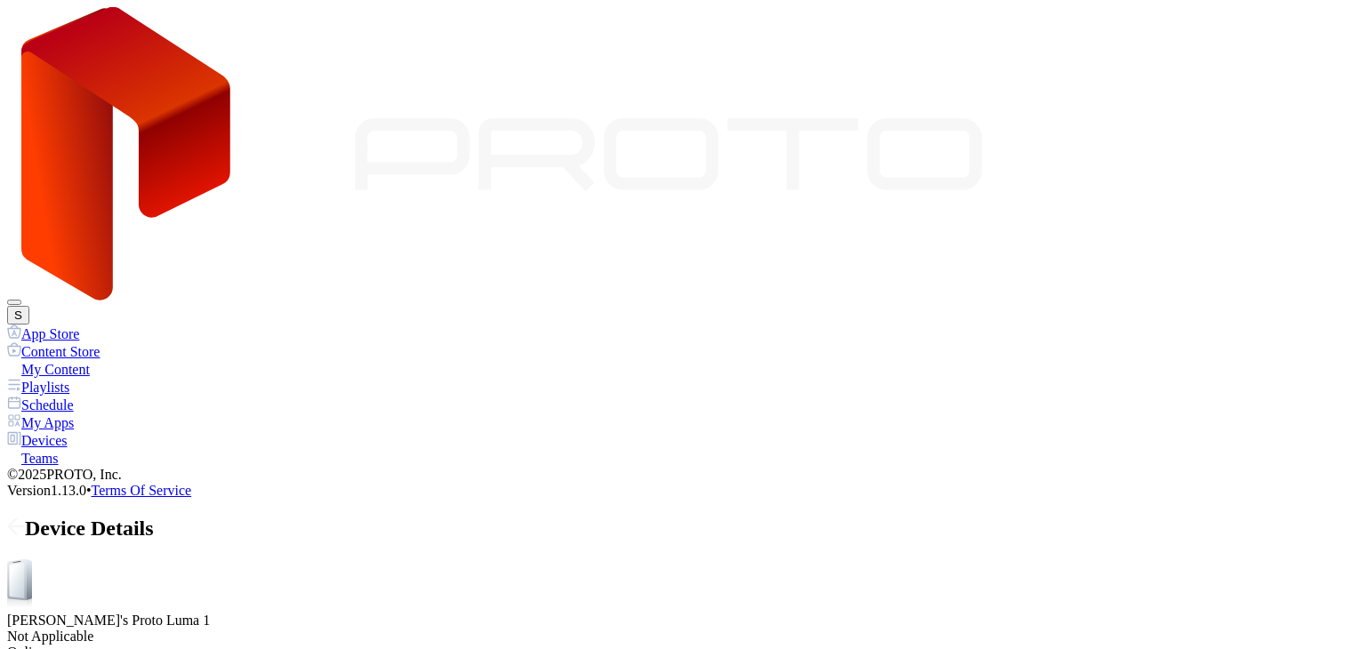
drag, startPoint x: 387, startPoint y: 363, endPoint x: 483, endPoint y: 364, distance: 96.0
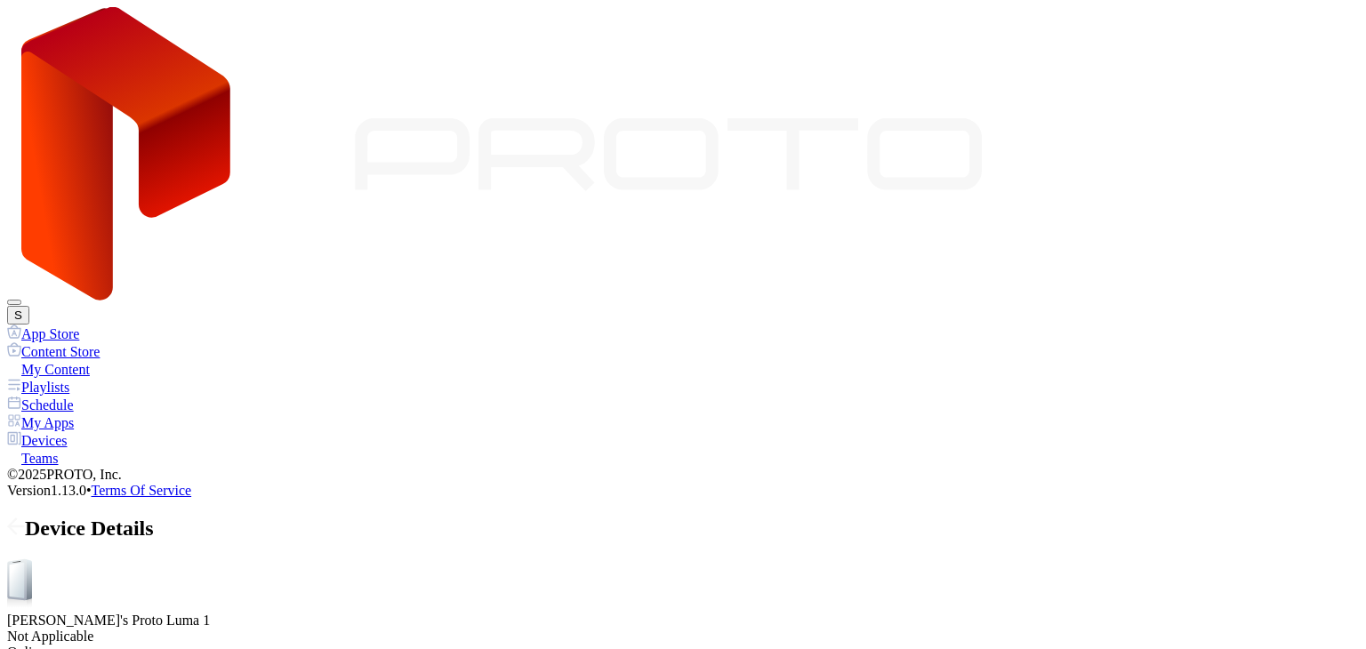
drag, startPoint x: 270, startPoint y: 364, endPoint x: 194, endPoint y: 357, distance: 76.8
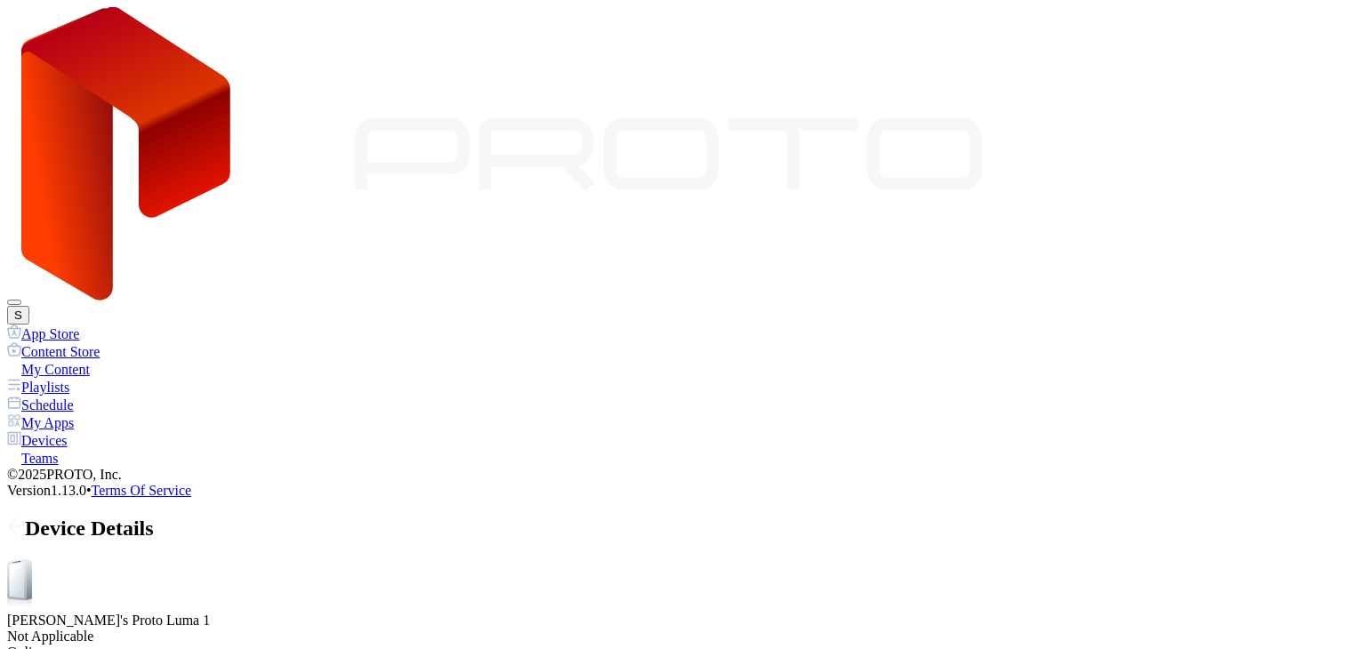
drag, startPoint x: 286, startPoint y: 357, endPoint x: 413, endPoint y: 355, distance: 126.3
drag, startPoint x: 415, startPoint y: 361, endPoint x: 473, endPoint y: 359, distance: 57.8
drag, startPoint x: 413, startPoint y: 365, endPoint x: 178, endPoint y: 394, distance: 236.6
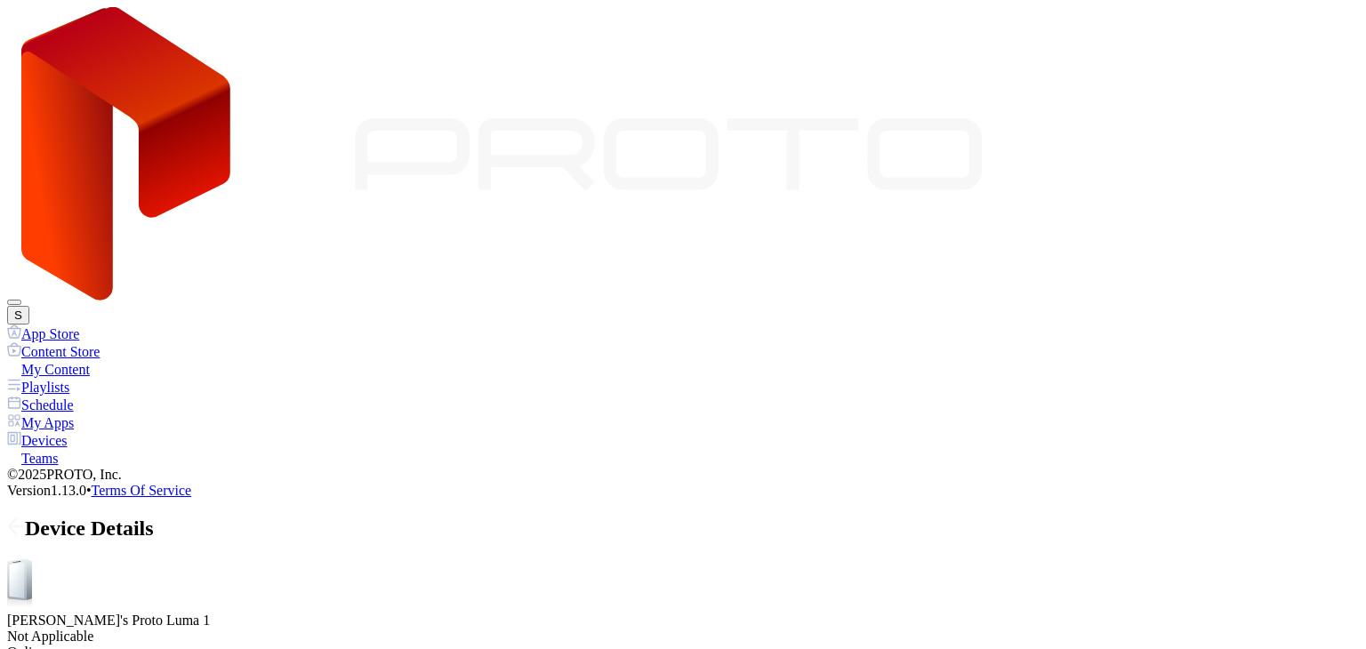
drag, startPoint x: 263, startPoint y: 359, endPoint x: 277, endPoint y: 360, distance: 14.3
drag, startPoint x: 277, startPoint y: 360, endPoint x: 636, endPoint y: 348, distance: 358.6
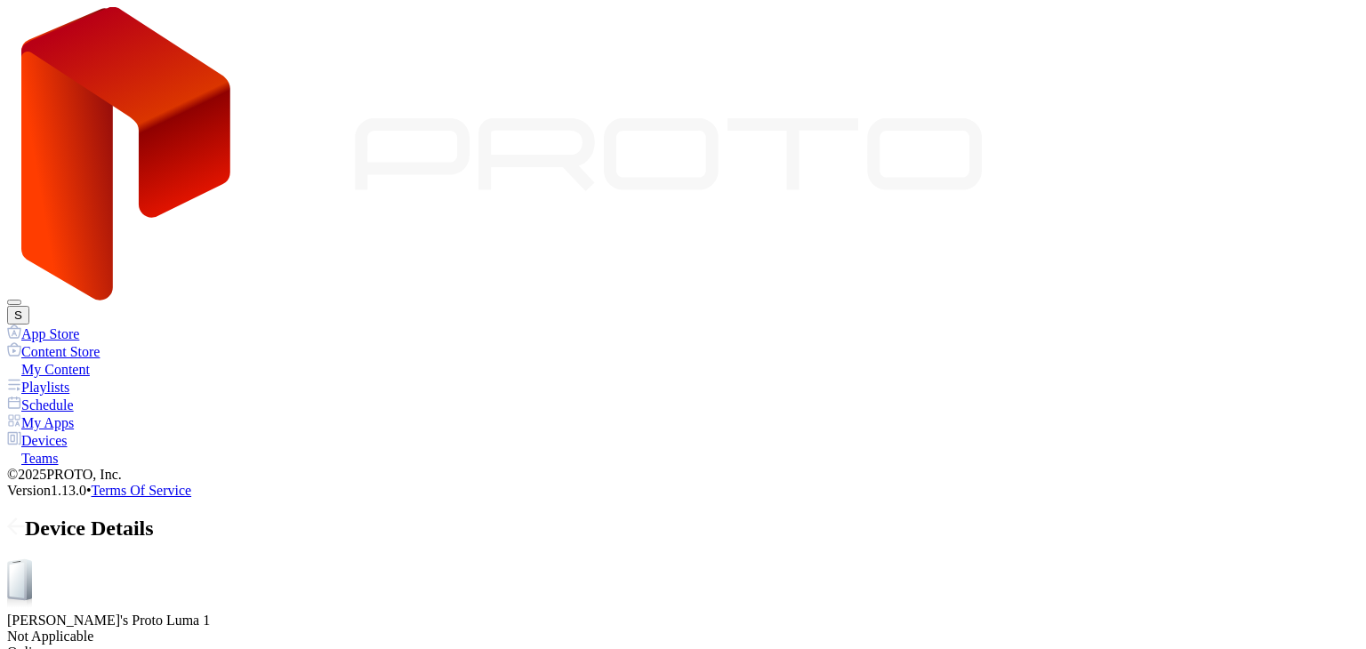
drag, startPoint x: 356, startPoint y: 363, endPoint x: 250, endPoint y: 377, distance: 106.8
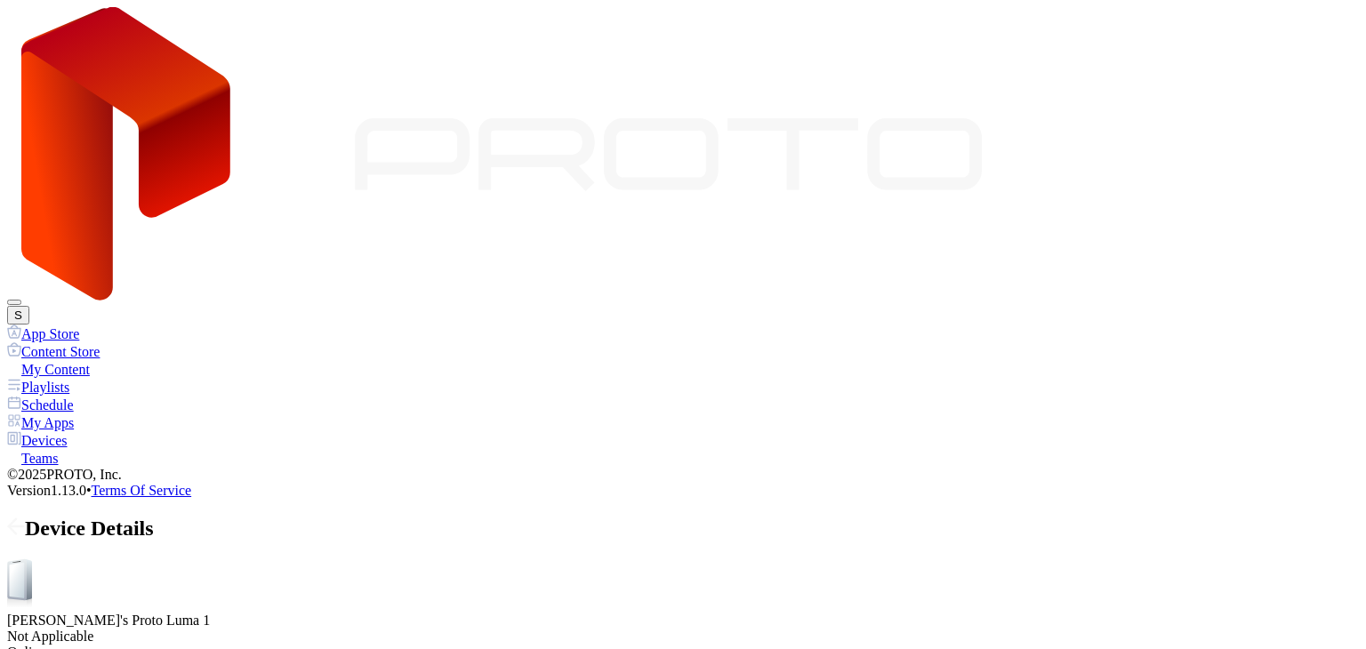
drag, startPoint x: 251, startPoint y: 366, endPoint x: 216, endPoint y: 370, distance: 34.9
drag, startPoint x: 249, startPoint y: 366, endPoint x: 292, endPoint y: 357, distance: 43.8
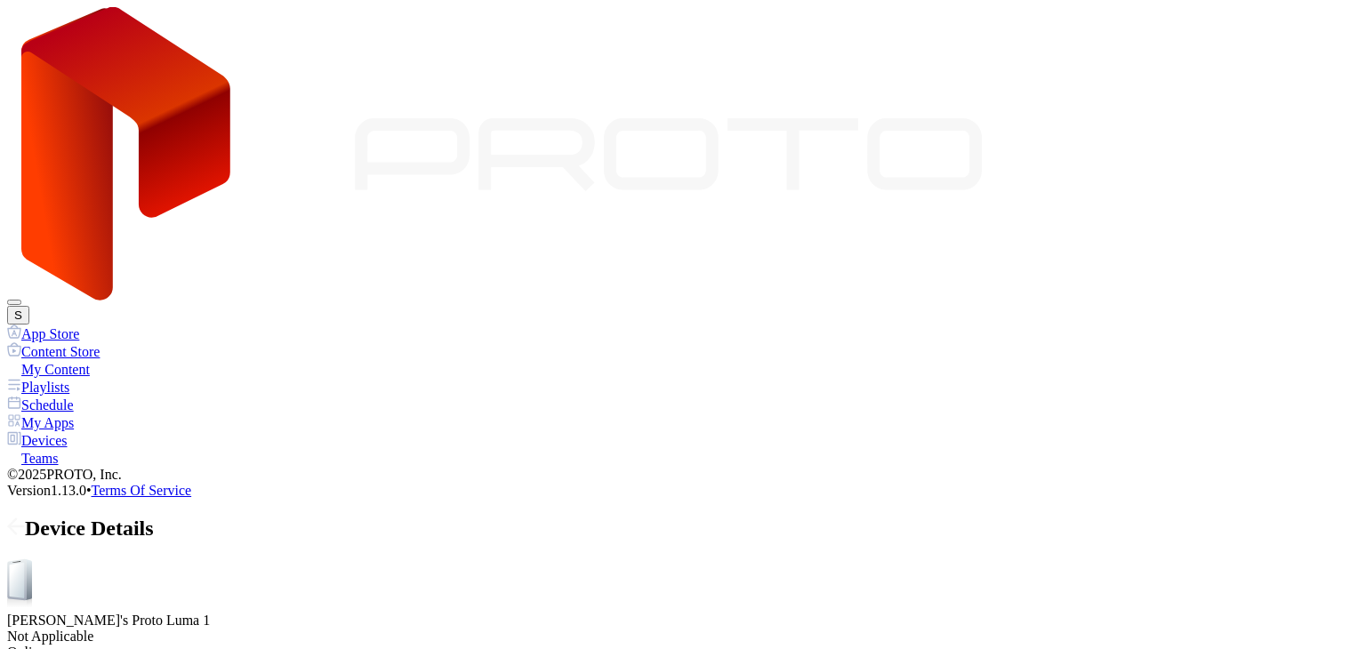
drag, startPoint x: 438, startPoint y: 364, endPoint x: 358, endPoint y: 371, distance: 80.4
drag, startPoint x: 427, startPoint y: 360, endPoint x: 281, endPoint y: 359, distance: 145.8
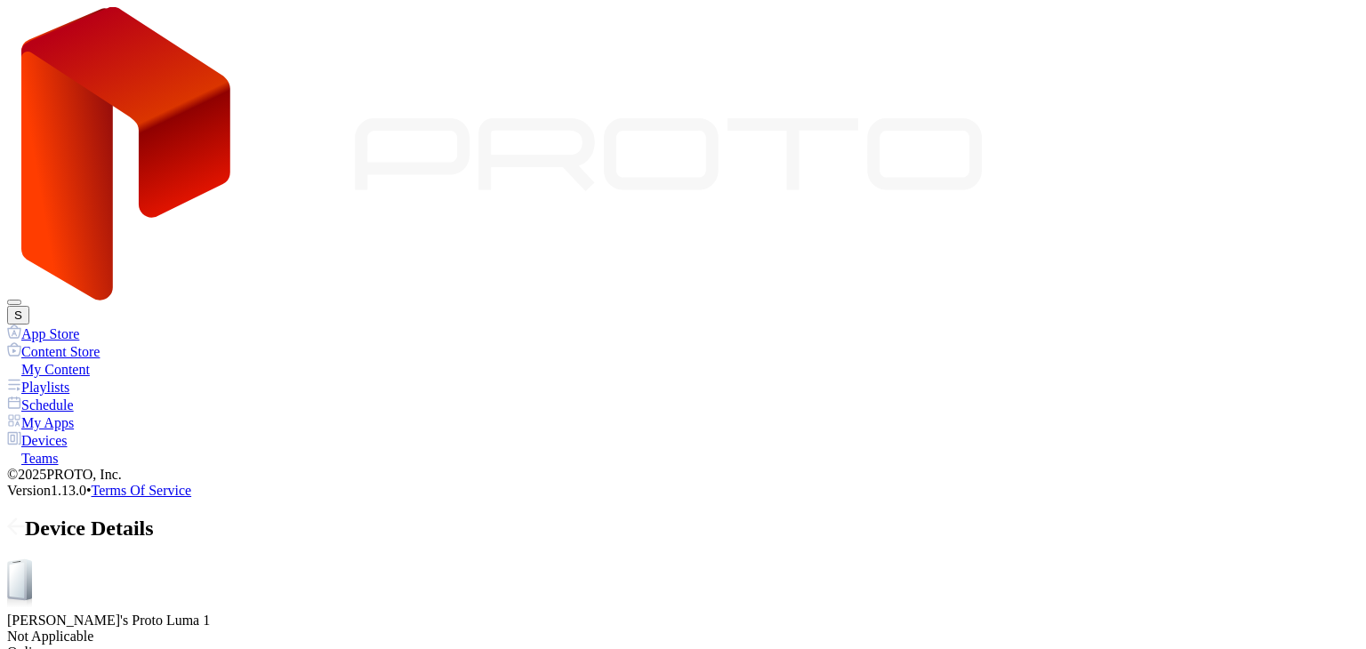
click at [238, 517] on div "Device Details" at bounding box center [683, 529] width 1352 height 24
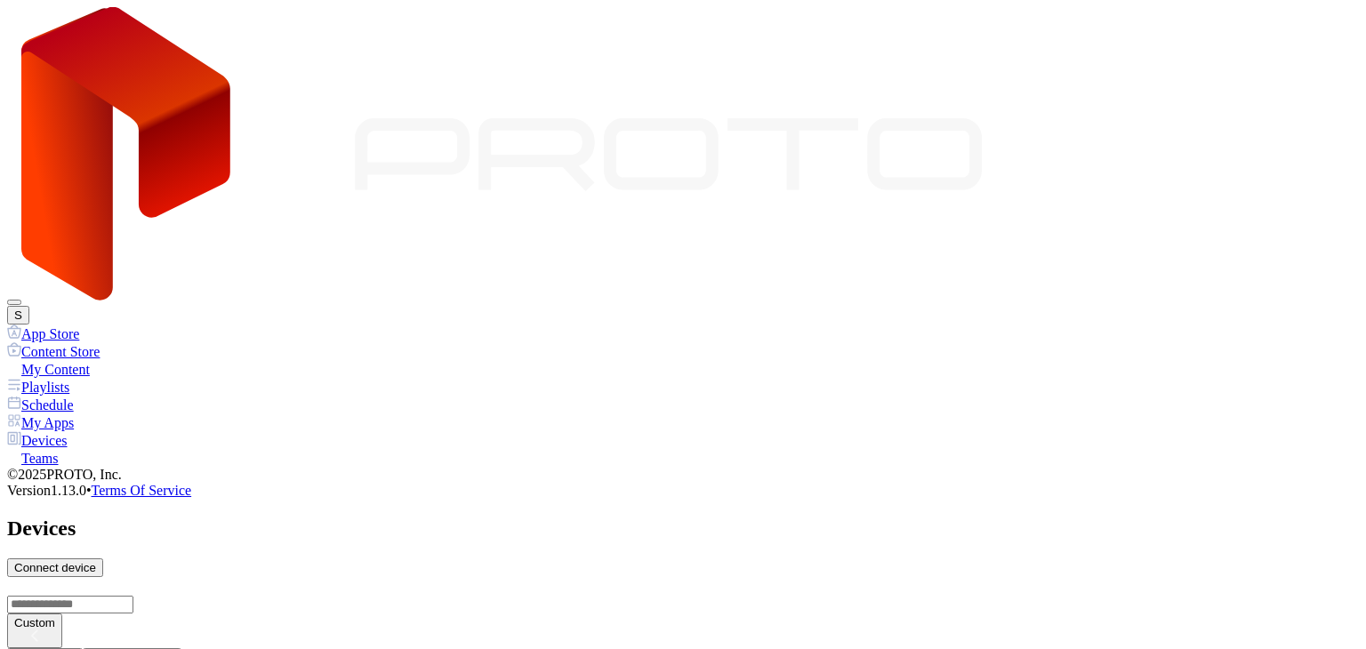
scroll to position [1067, 0]
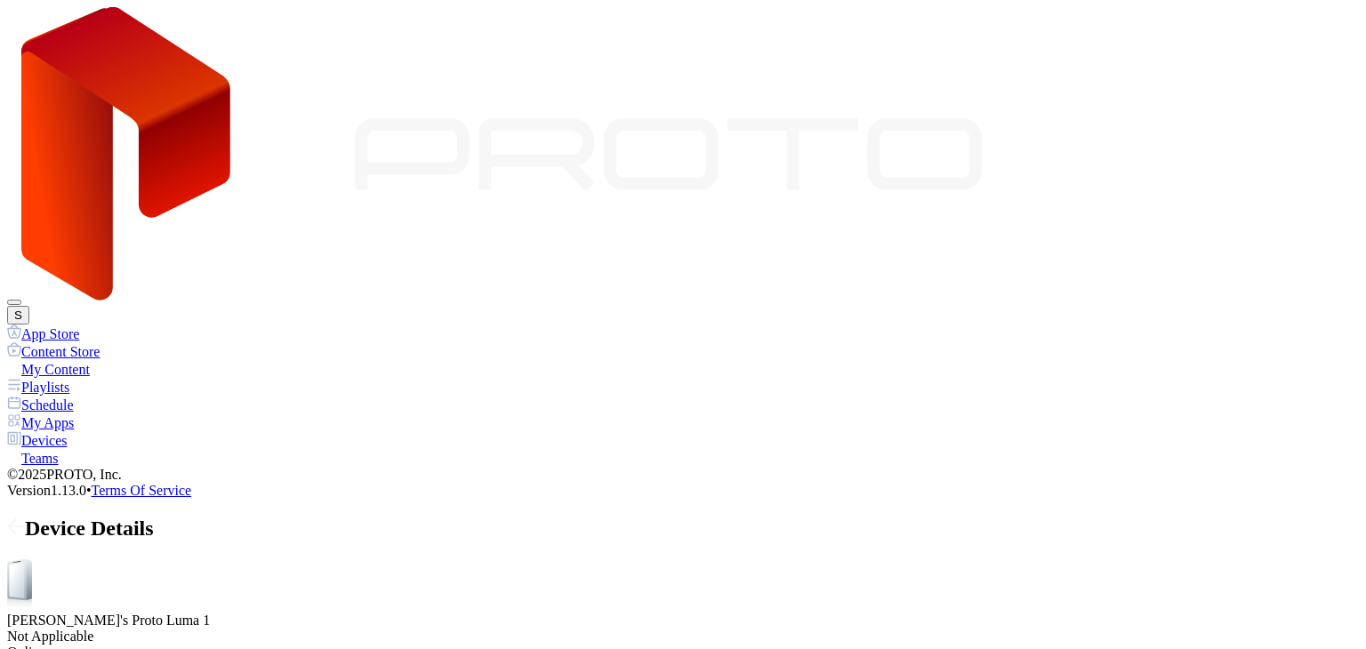
drag, startPoint x: 435, startPoint y: 365, endPoint x: 334, endPoint y: 376, distance: 101.2
drag, startPoint x: 339, startPoint y: 365, endPoint x: 279, endPoint y: 371, distance: 59.9
